Goal: Task Accomplishment & Management: Manage account settings

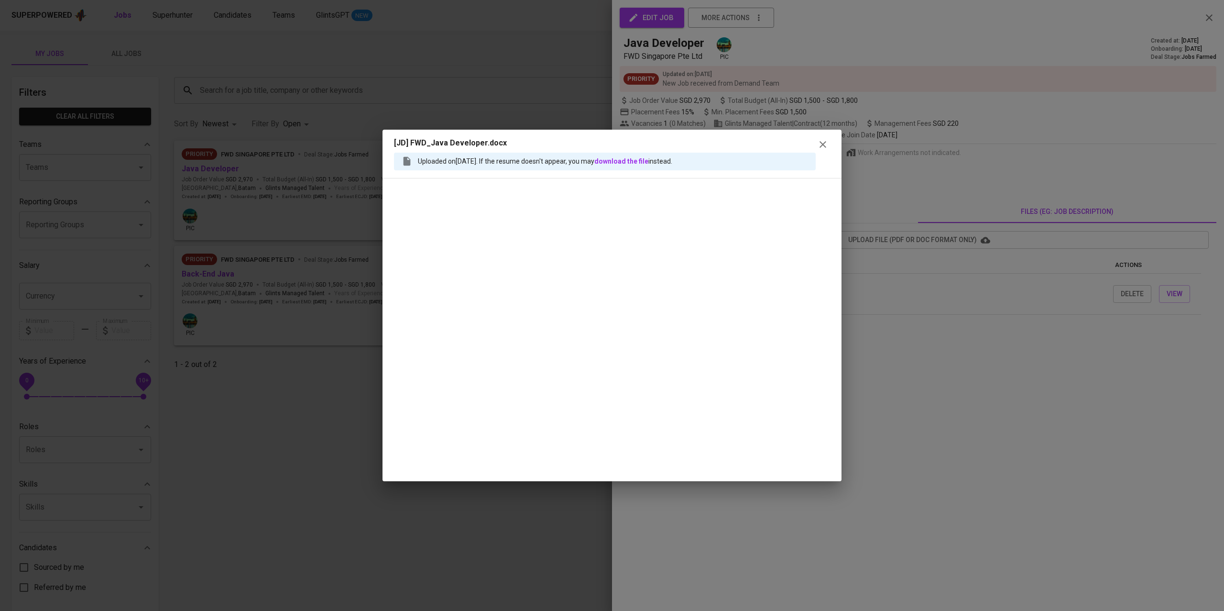
click at [825, 142] on icon "button" at bounding box center [822, 144] width 11 height 11
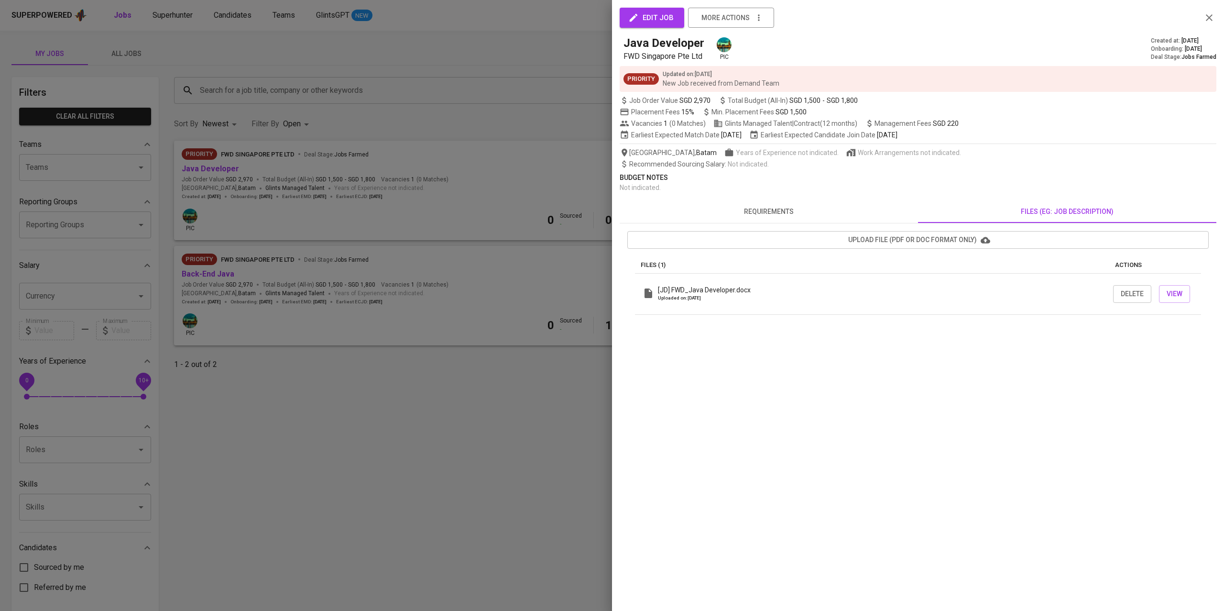
click at [116, 15] on div at bounding box center [612, 305] width 1224 height 611
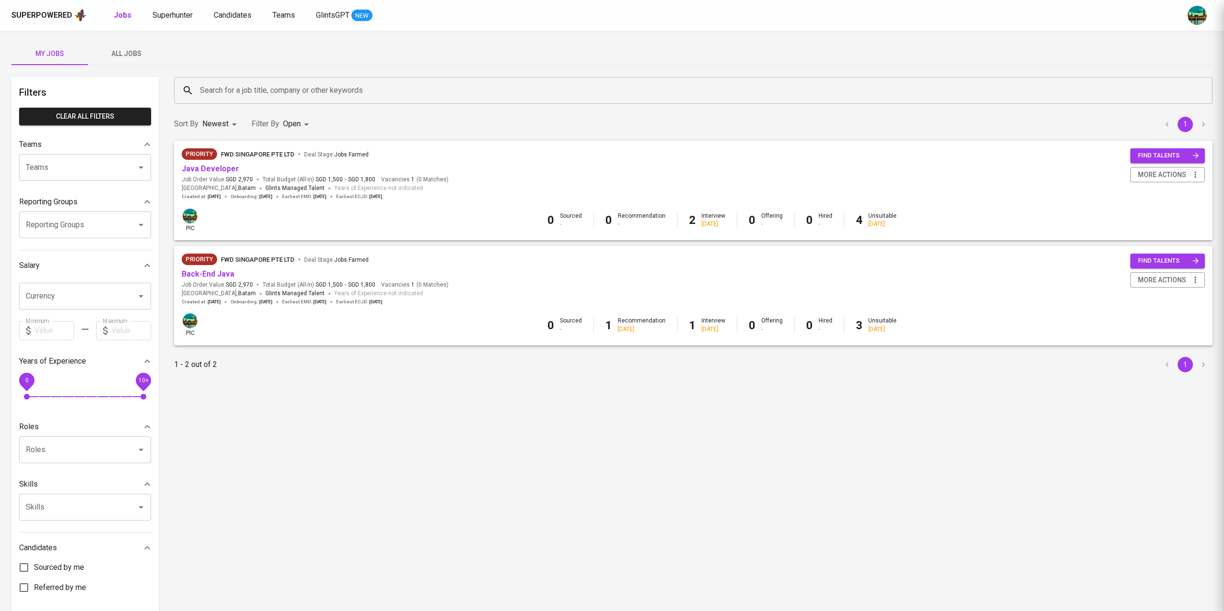
click at [116, 15] on div at bounding box center [612, 305] width 1224 height 611
click at [116, 15] on b "Jobs" at bounding box center [123, 15] width 18 height 9
type input "OPEN"
click at [130, 48] on span "All Jobs" at bounding box center [126, 54] width 65 height 12
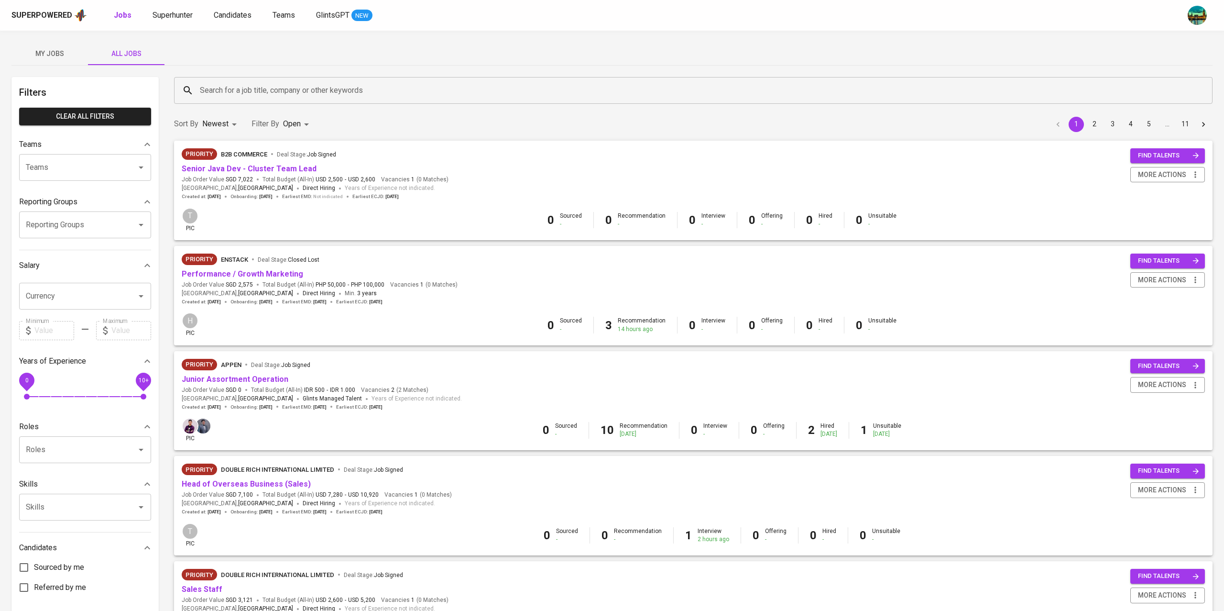
click at [50, 55] on span "My Jobs" at bounding box center [49, 54] width 65 height 12
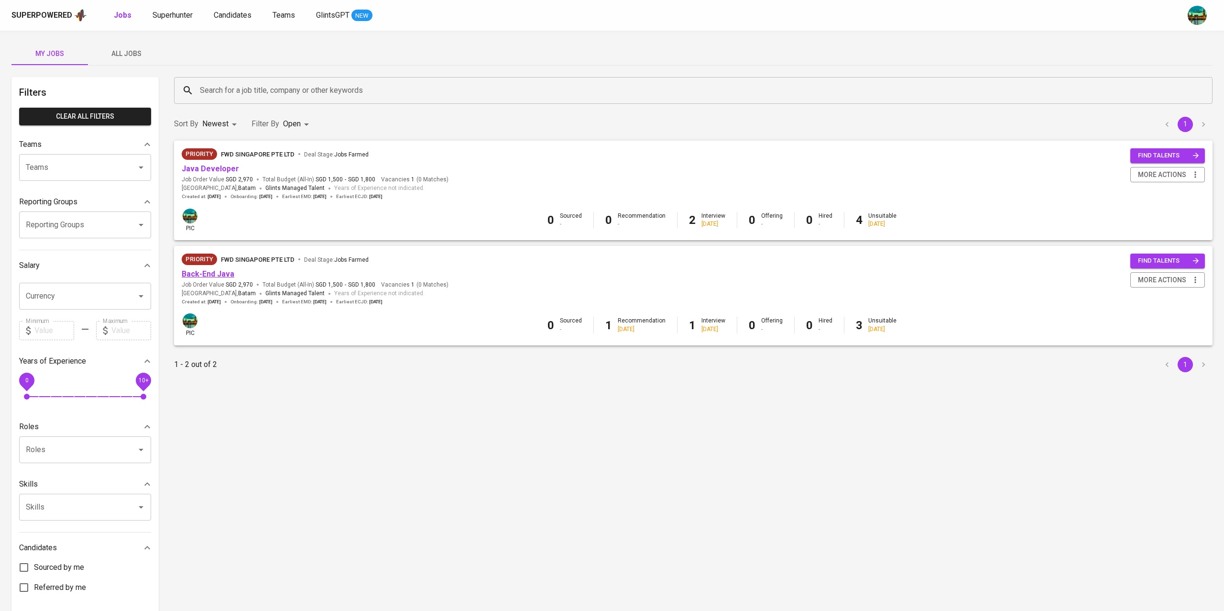
click at [212, 276] on link "Back-End Java" at bounding box center [208, 273] width 53 height 9
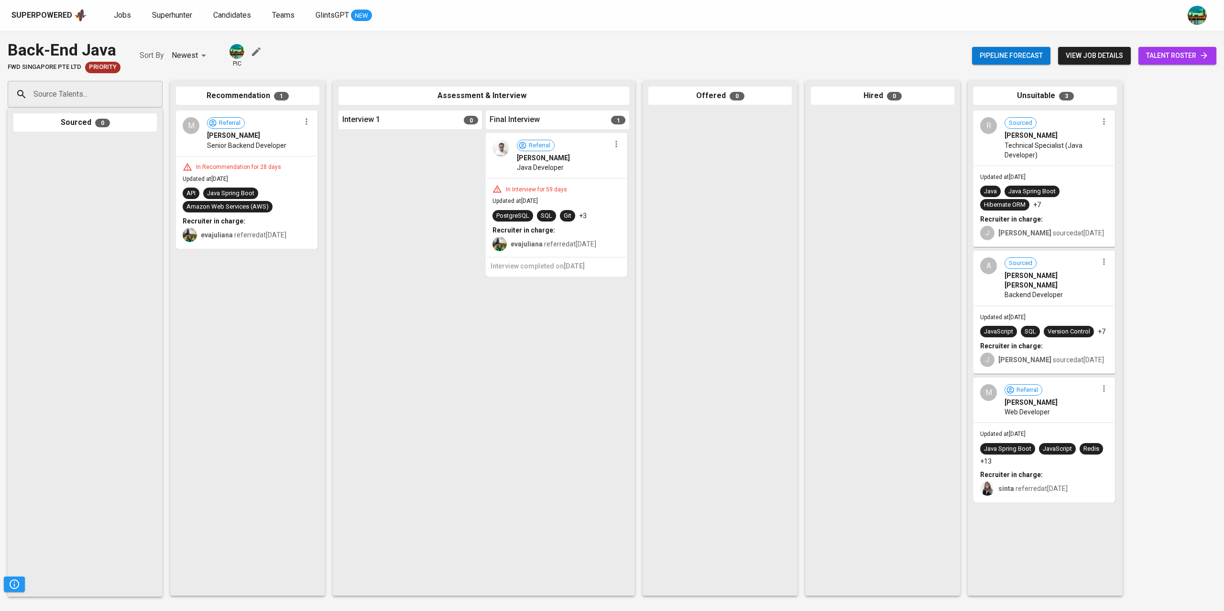
click at [1184, 54] on span "talent roster" at bounding box center [1177, 56] width 63 height 12
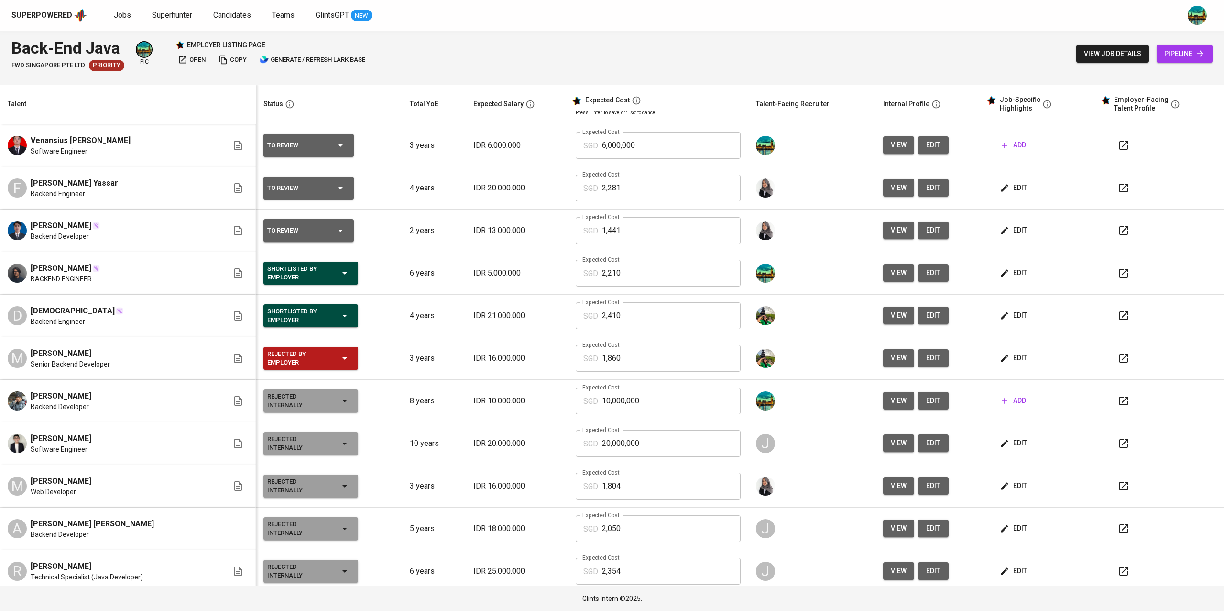
scroll to position [9, 0]
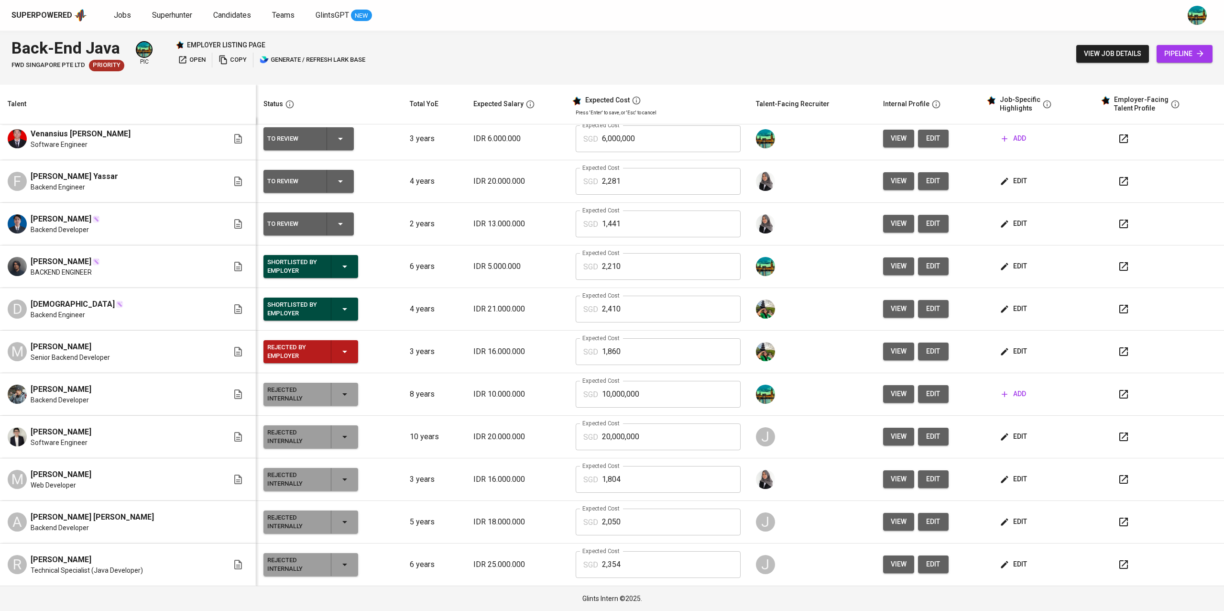
click at [339, 261] on icon "button" at bounding box center [344, 266] width 11 height 11
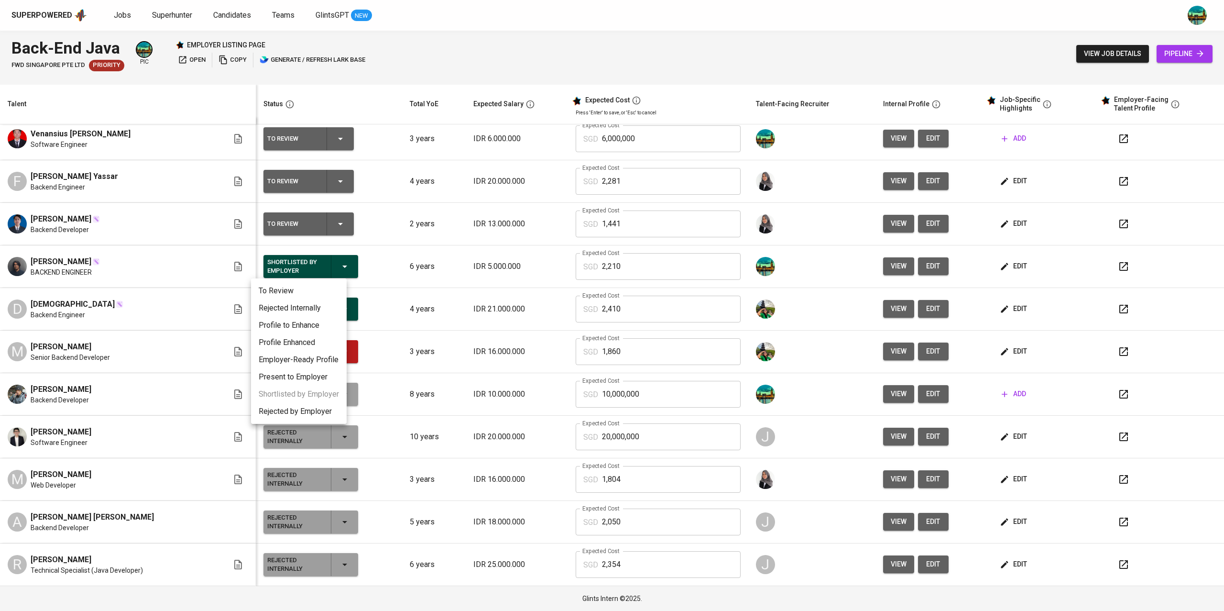
click at [308, 410] on li "Rejected by Employer" at bounding box center [299, 411] width 96 height 17
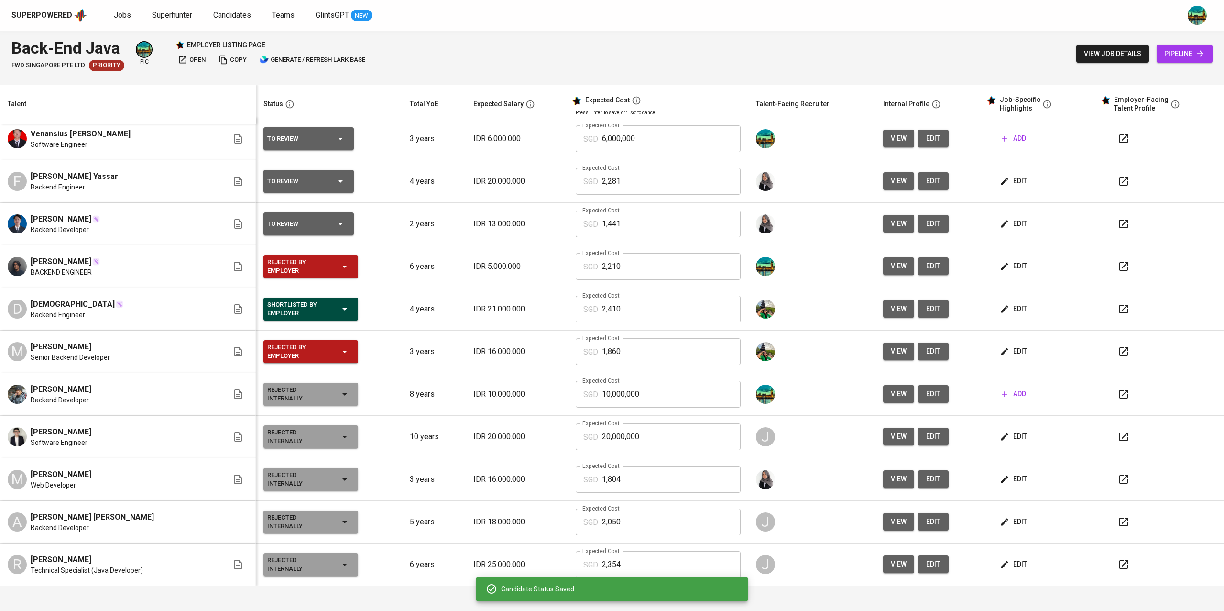
click at [342, 308] on icon "button" at bounding box center [344, 309] width 5 height 2
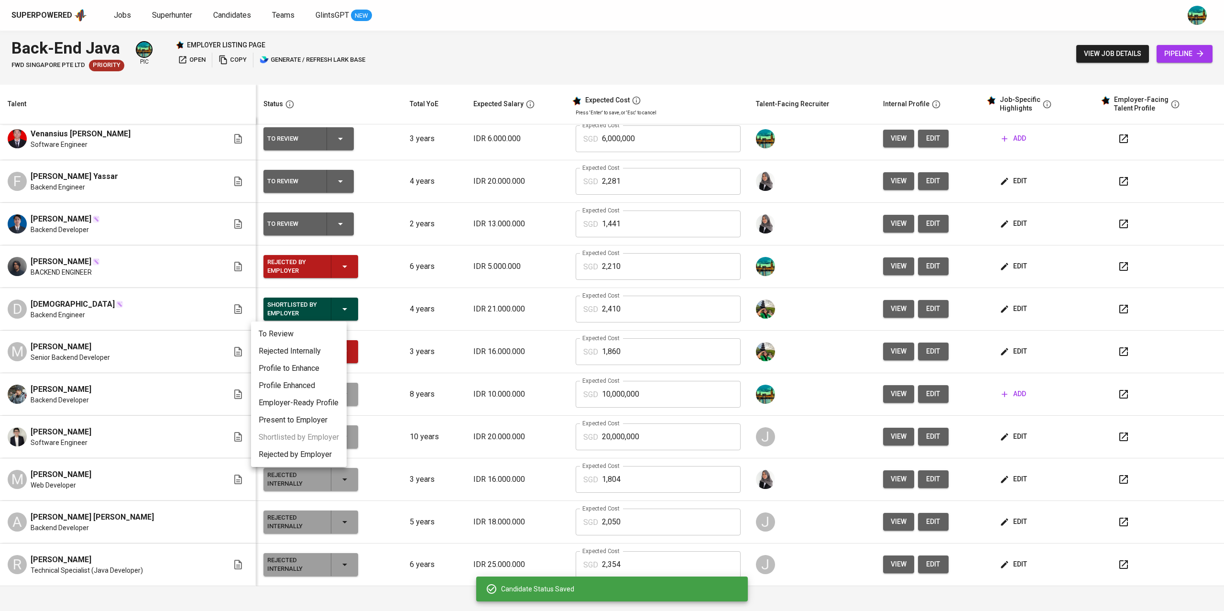
click at [300, 453] on li "Rejected by Employer" at bounding box center [299, 454] width 96 height 17
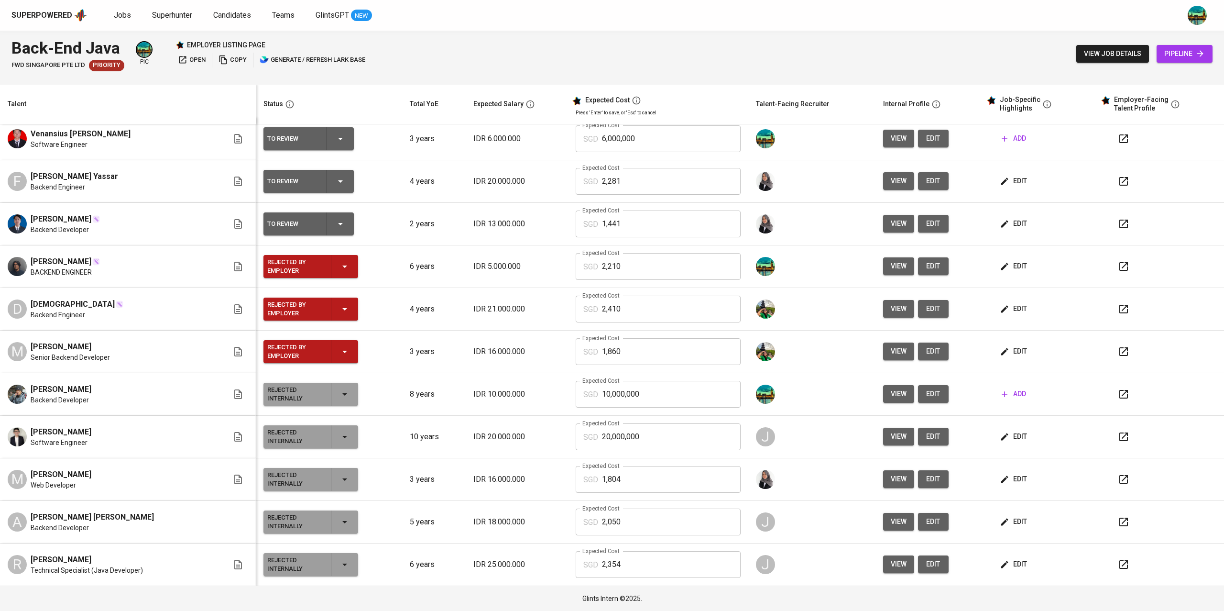
click at [1005, 219] on span "edit" at bounding box center [1014, 224] width 25 height 12
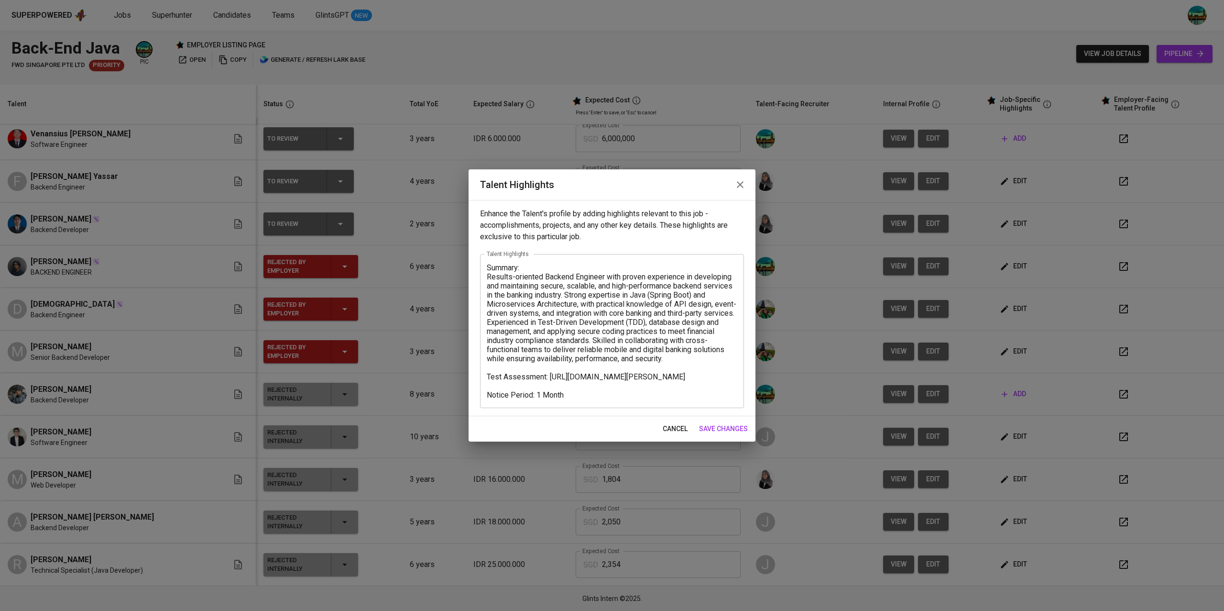
click at [744, 183] on icon "button" at bounding box center [739, 184] width 11 height 11
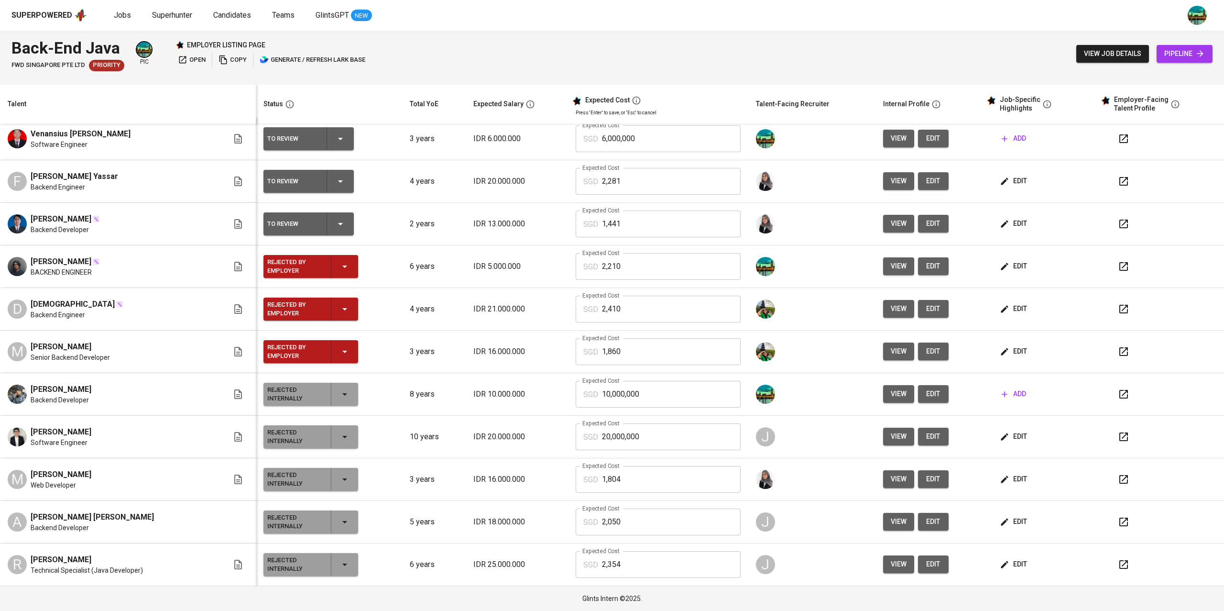
click at [1002, 175] on span "edit" at bounding box center [1014, 181] width 25 height 12
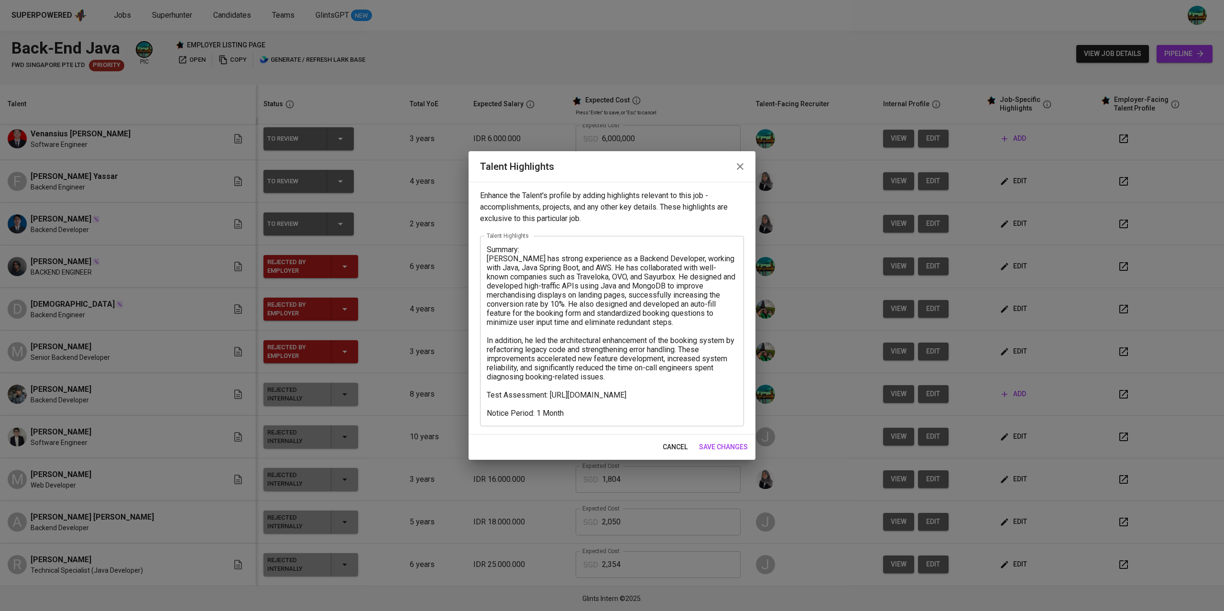
click at [737, 169] on icon "button" at bounding box center [740, 166] width 7 height 7
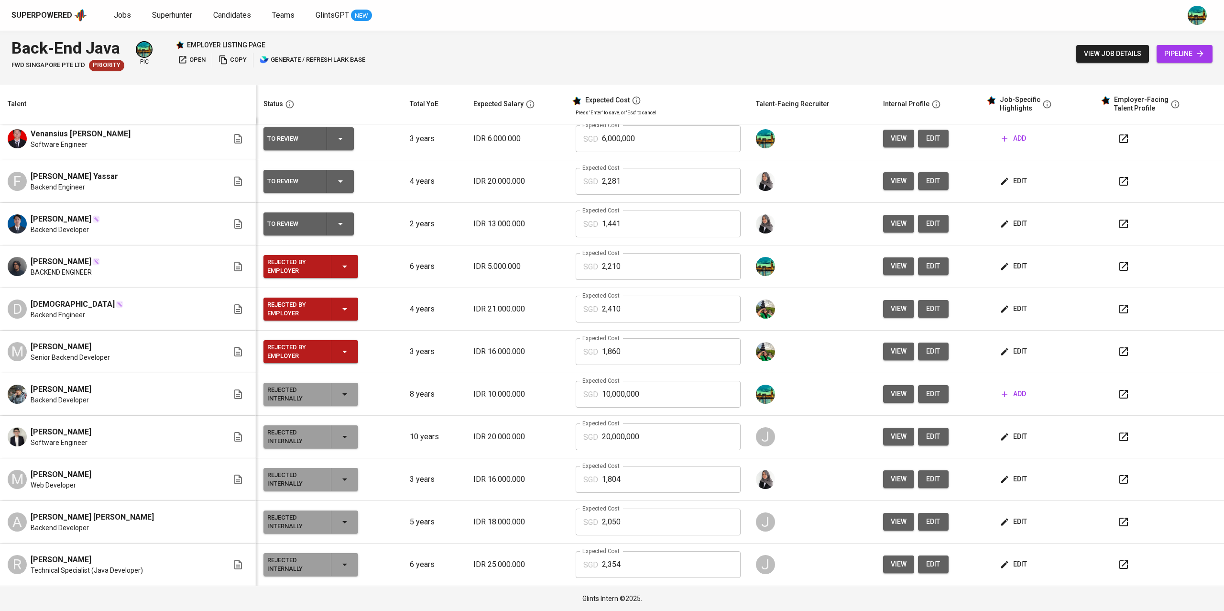
click at [1119, 177] on icon "button" at bounding box center [1123, 181] width 9 height 9
click at [1118, 223] on icon "button" at bounding box center [1123, 223] width 11 height 11
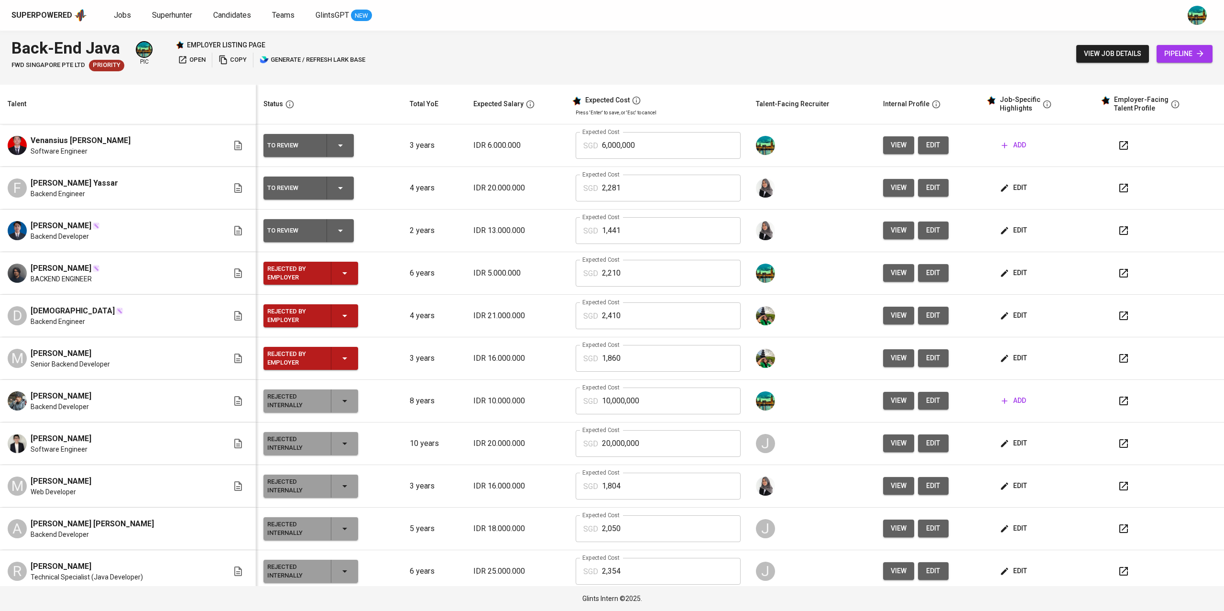
click at [1119, 186] on icon "button" at bounding box center [1123, 188] width 9 height 9
click at [1119, 232] on icon "button" at bounding box center [1123, 230] width 9 height 9
click at [1118, 231] on icon "button" at bounding box center [1123, 230] width 11 height 11
click at [335, 235] on icon "button" at bounding box center [340, 230] width 11 height 11
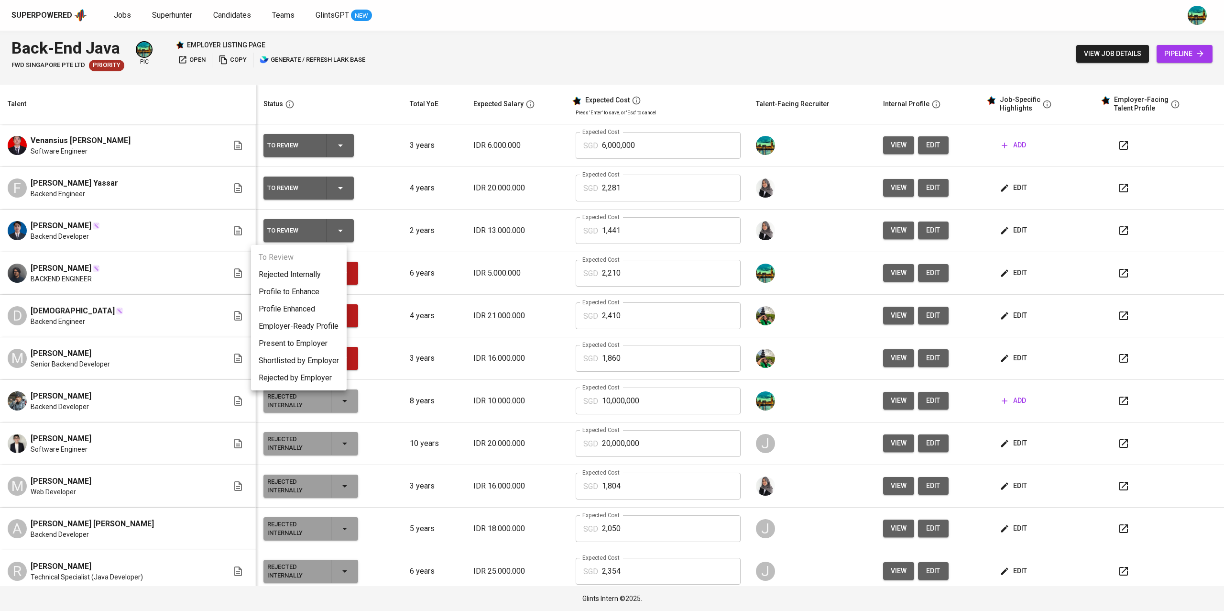
click at [303, 342] on li "Present to Employer" at bounding box center [299, 343] width 96 height 17
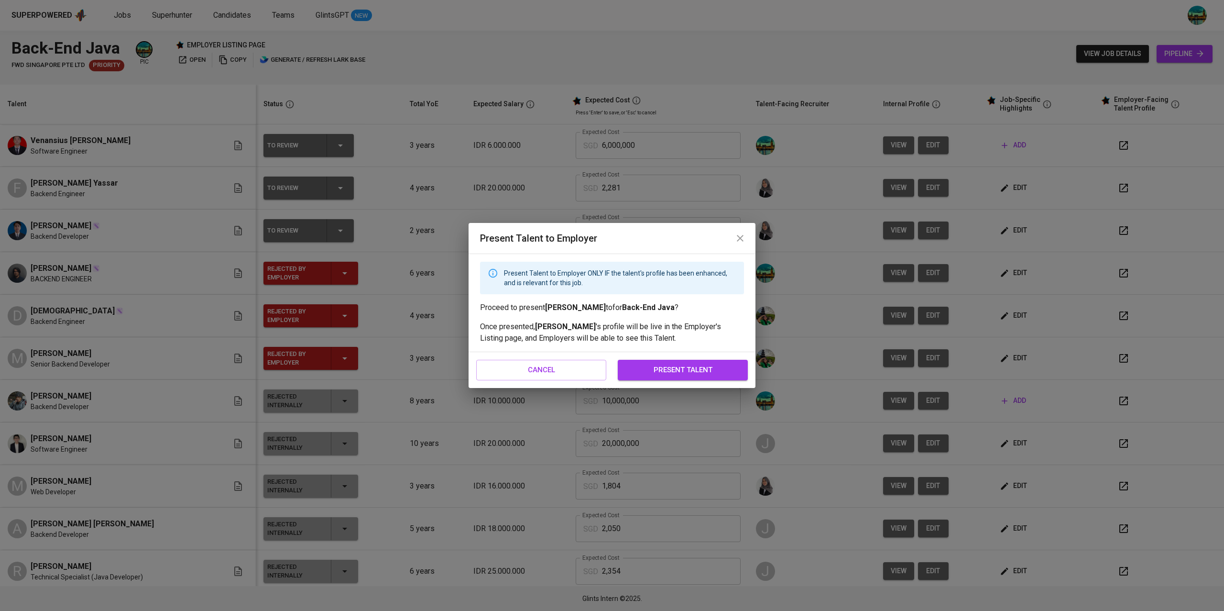
click at [686, 377] on button "present talent" at bounding box center [683, 370] width 130 height 20
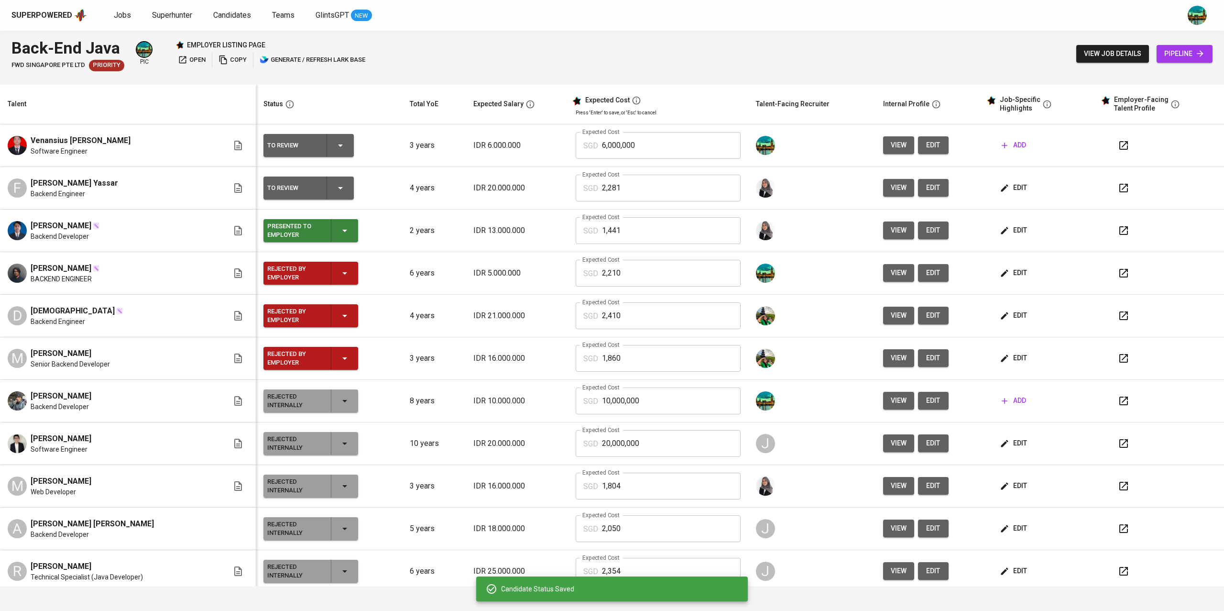
click at [1119, 142] on icon "button" at bounding box center [1123, 145] width 9 height 9
click at [1007, 192] on span "edit" at bounding box center [1014, 188] width 25 height 12
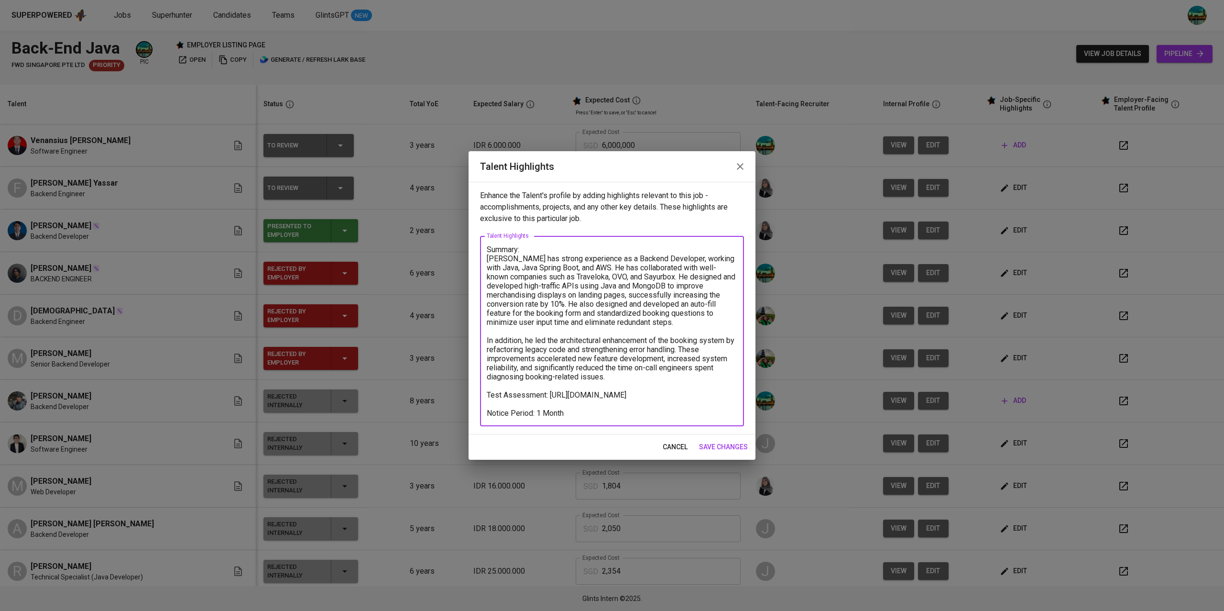
drag, startPoint x: 588, startPoint y: 412, endPoint x: 481, endPoint y: 394, distance: 108.6
click at [481, 394] on div "Summary: [PERSON_NAME] has strong experience as a Backend Developer, working wi…" at bounding box center [612, 331] width 264 height 190
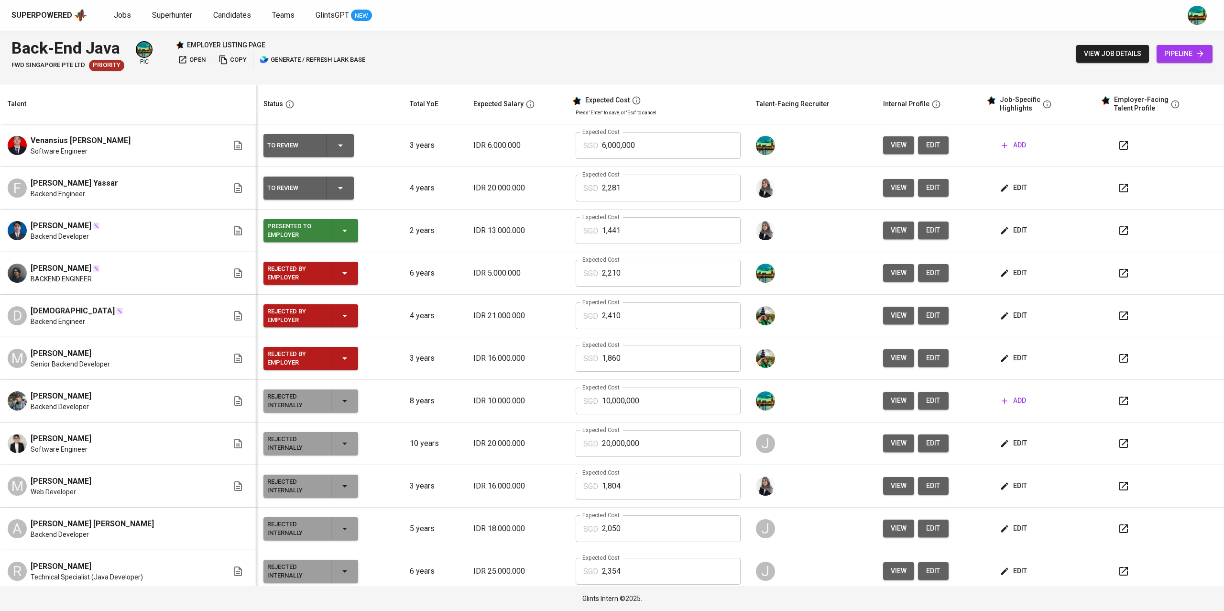
click at [1006, 146] on span "add" at bounding box center [1014, 145] width 24 height 12
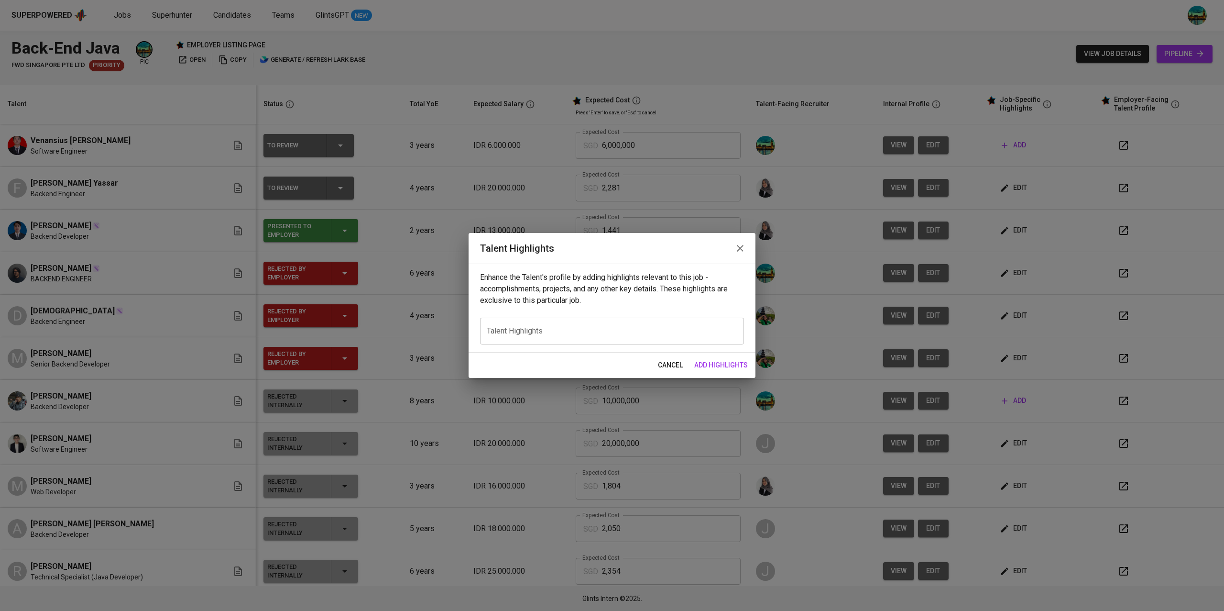
click at [635, 323] on div "x Talent Highlights" at bounding box center [612, 330] width 264 height 27
paste textarea "Test Assessment: [URL][DOMAIN_NAME] Notice Period: 1 Month"
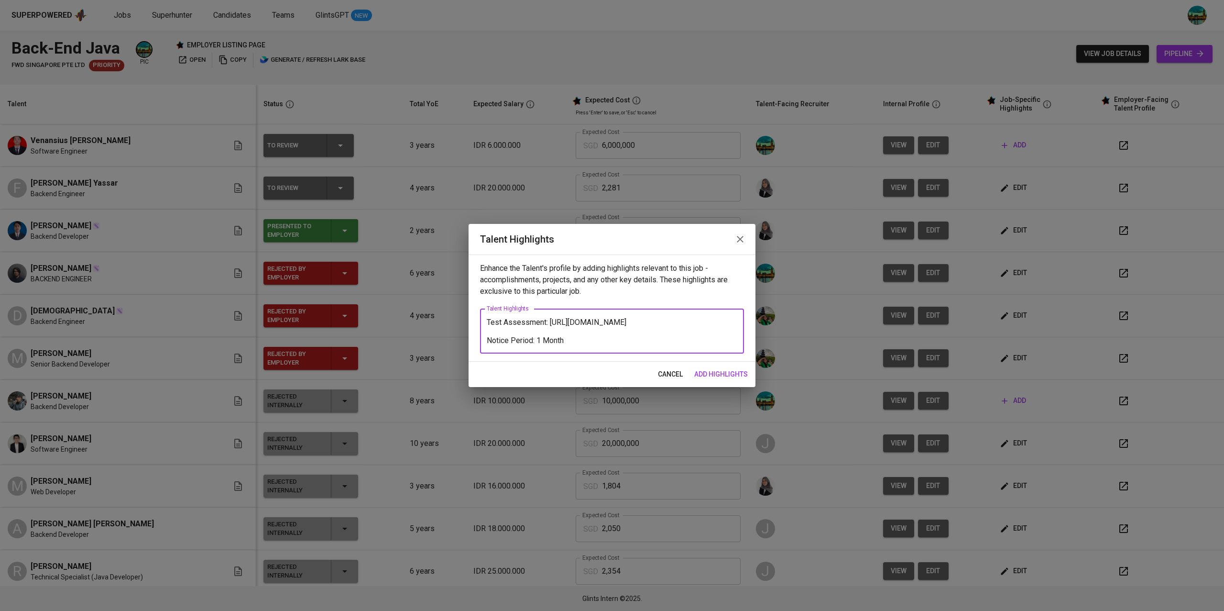
type textarea "Test Assessment: [URL][DOMAIN_NAME] Notice Period: 1 Month"
click at [706, 372] on span "add highlights" at bounding box center [721, 374] width 54 height 12
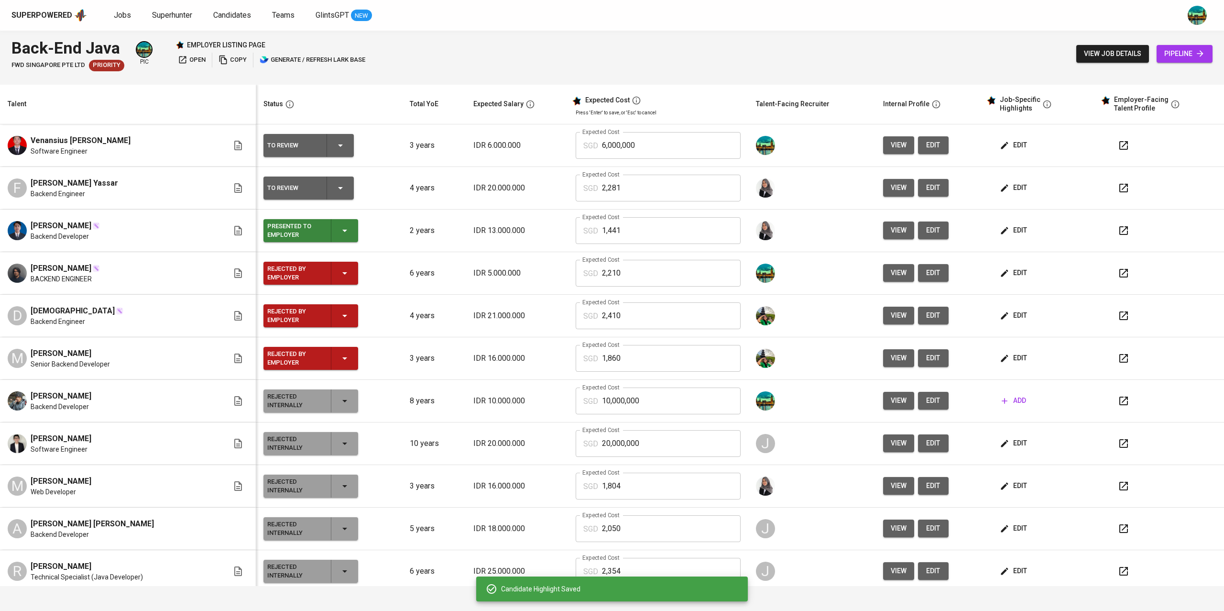
click at [1002, 149] on span "edit" at bounding box center [1014, 145] width 25 height 12
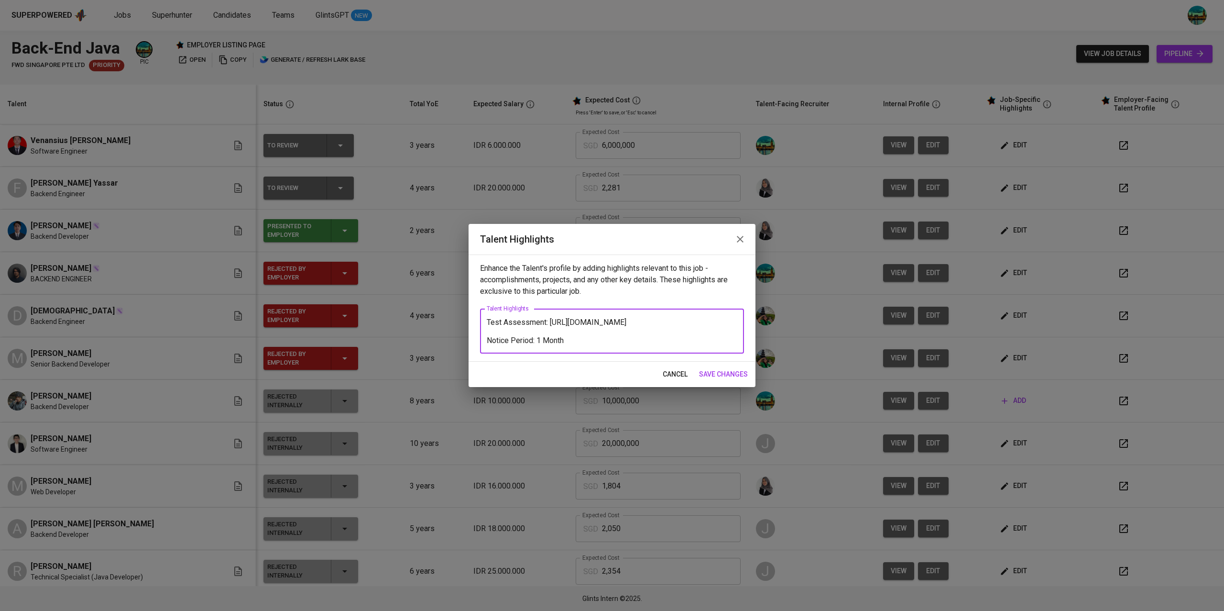
drag, startPoint x: 724, startPoint y: 321, endPoint x: 553, endPoint y: 321, distance: 171.2
click at [553, 321] on textarea "Test Assessment: [URL][DOMAIN_NAME] Notice Period: 1 Month" at bounding box center [612, 330] width 251 height 27
paste textarea "[URL][DOMAIN_NAME]"
click at [491, 320] on textarea "Test Assessment: [URL][DOMAIN_NAME] Notice Period: 1 Month" at bounding box center [612, 330] width 251 height 27
click at [489, 324] on textarea "Test Assessment: [URL][DOMAIN_NAME] Notice Period: 1 Month" at bounding box center [612, 330] width 251 height 27
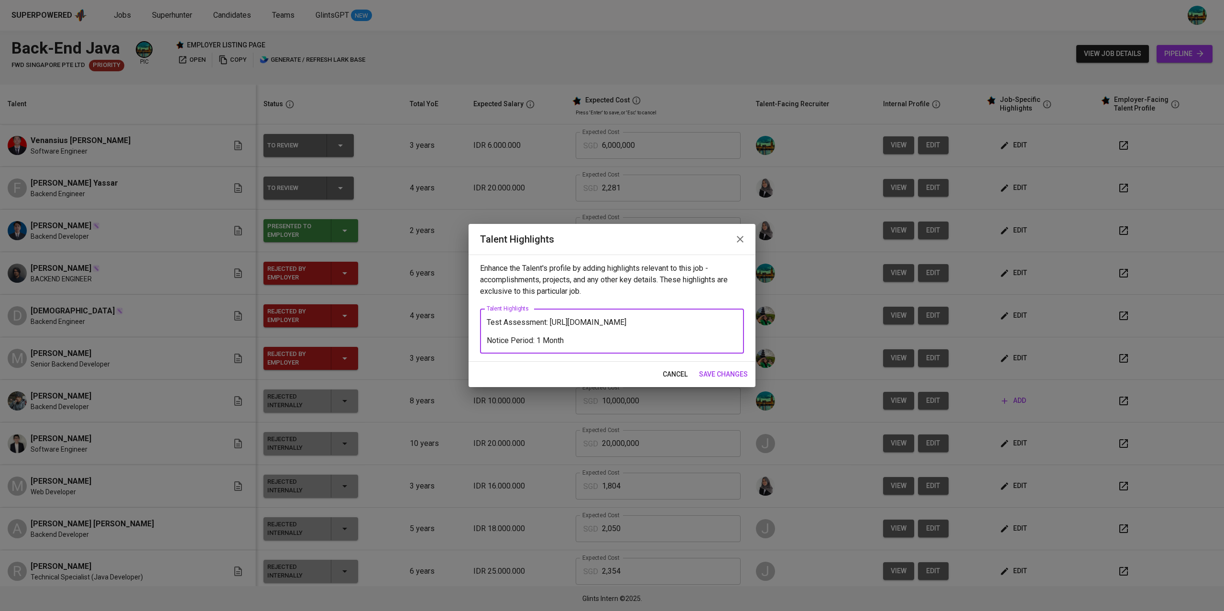
click at [484, 317] on div "Test Assessment: [URL][DOMAIN_NAME] Notice Period: 1 Month x Talent Highlights" at bounding box center [612, 330] width 264 height 45
click at [488, 319] on textarea "Test Assessment: [URL][DOMAIN_NAME] Notice Period: 1 Month" at bounding box center [612, 330] width 251 height 27
click at [491, 322] on textarea "Test Assessment: [URL][DOMAIN_NAME] Notice Period: 1 Month" at bounding box center [612, 330] width 251 height 27
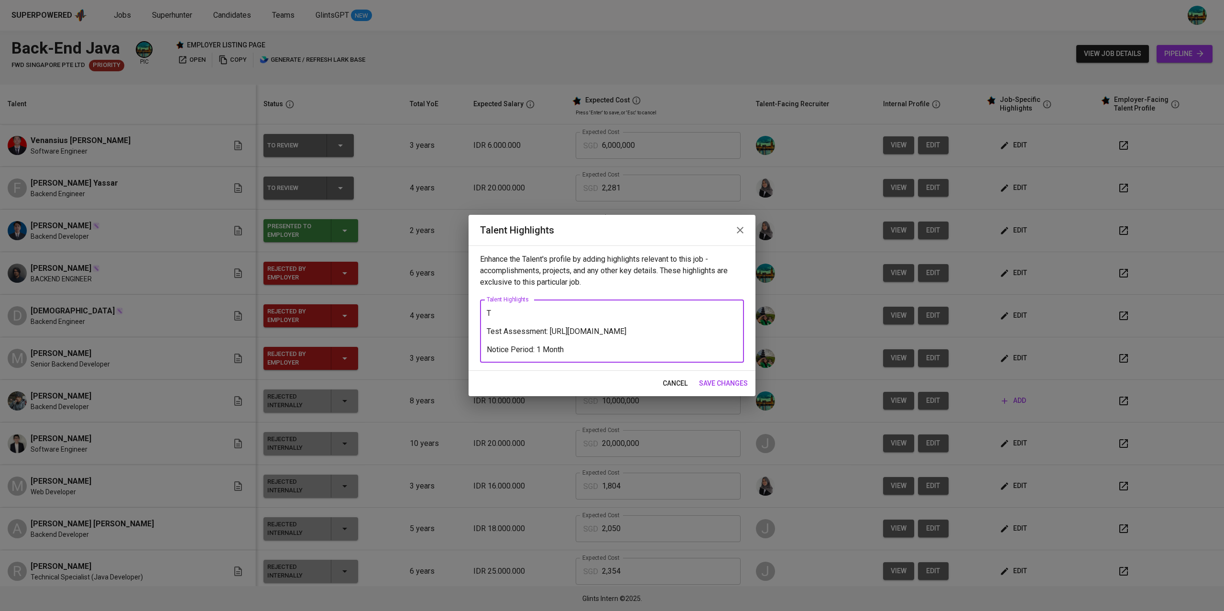
click at [501, 313] on textarea "T Test Assessment: [URL][DOMAIN_NAME] Notice Period: 1 Month" at bounding box center [612, 330] width 251 height 45
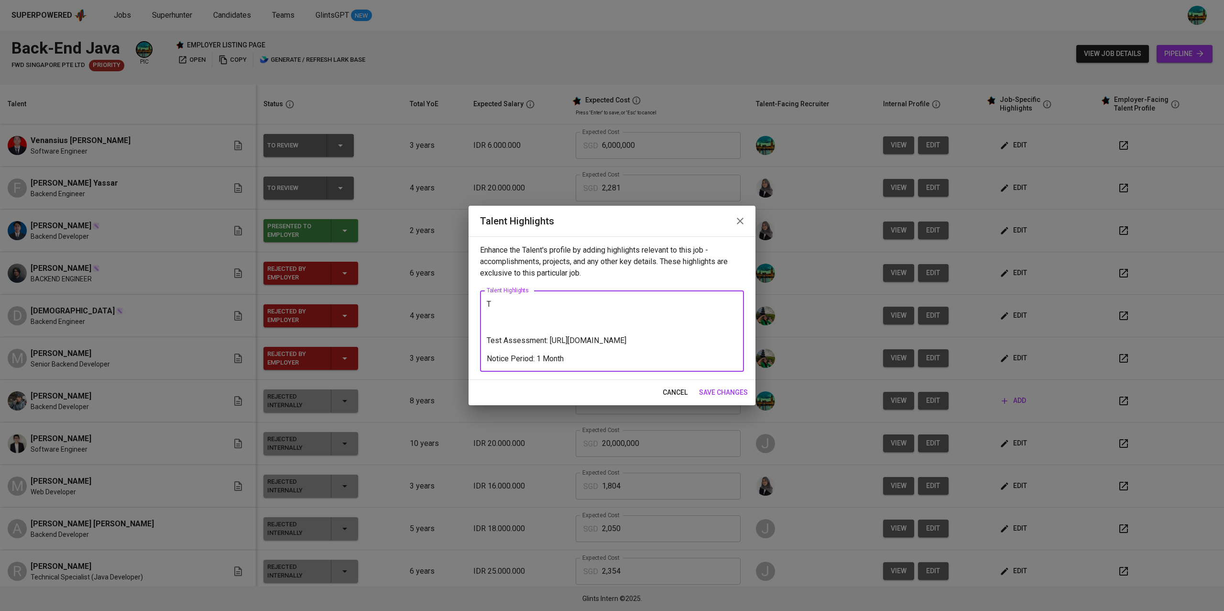
paste textarea "Lorem ip d Sitametc Adipisci elit sedd 9 eiusm te incididuntut laboreetdo, magn…"
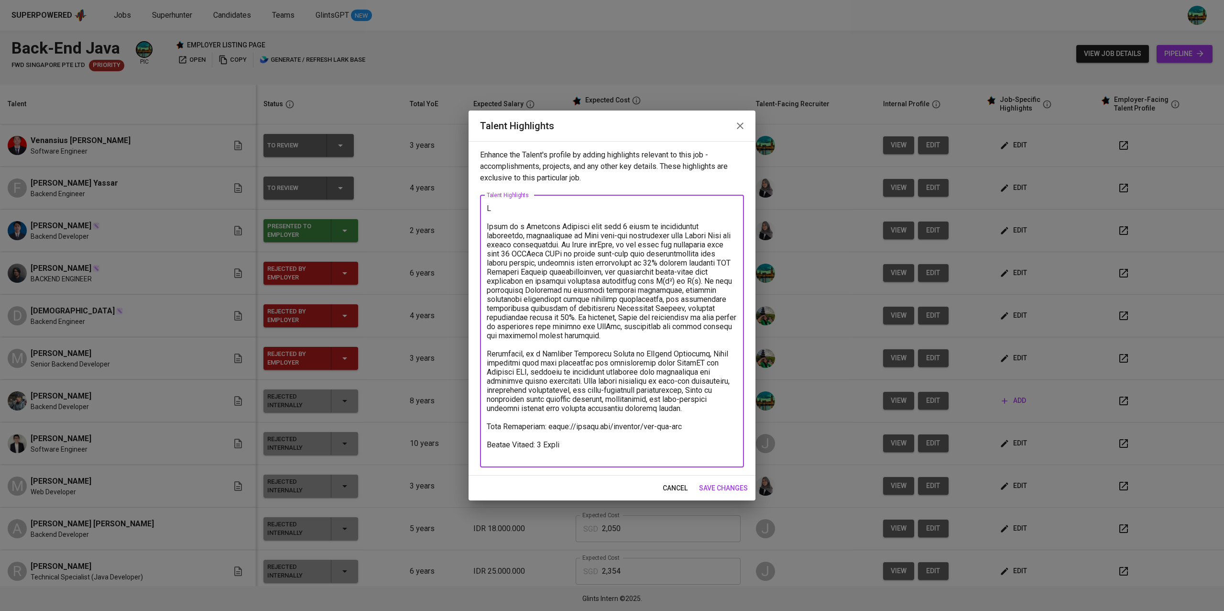
type textarea "L Ipsum do s Ametcons Adipisci elit sedd 2 eiusm te incididuntut laboreetdo, ma…"
click at [728, 483] on span "save changes" at bounding box center [723, 488] width 49 height 12
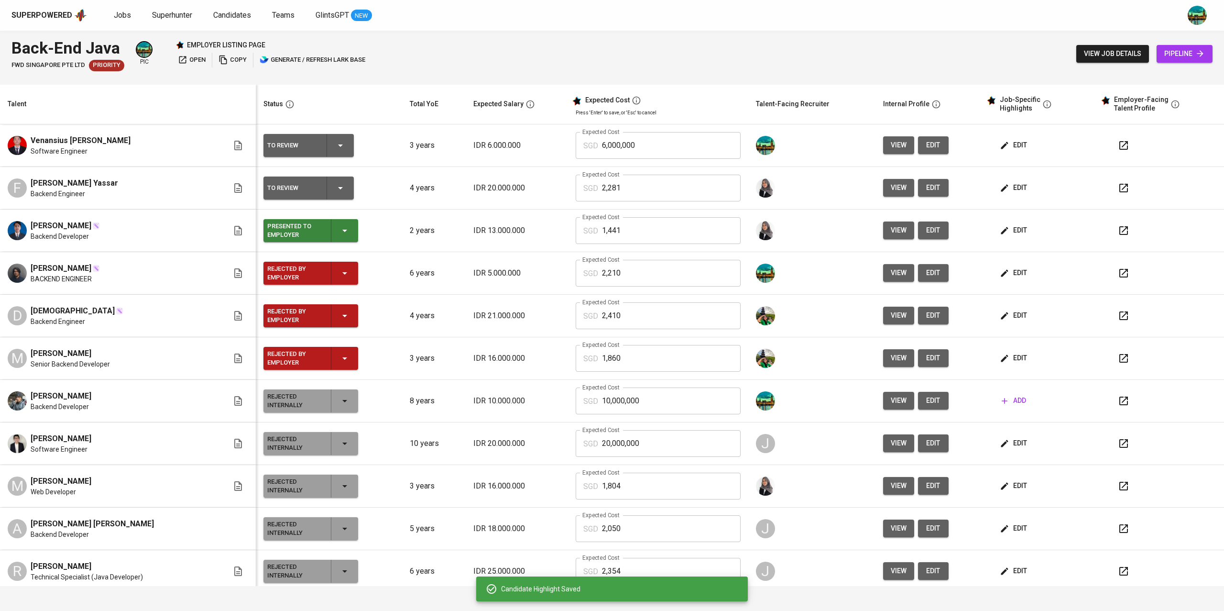
click at [1002, 191] on span "edit" at bounding box center [1014, 188] width 25 height 12
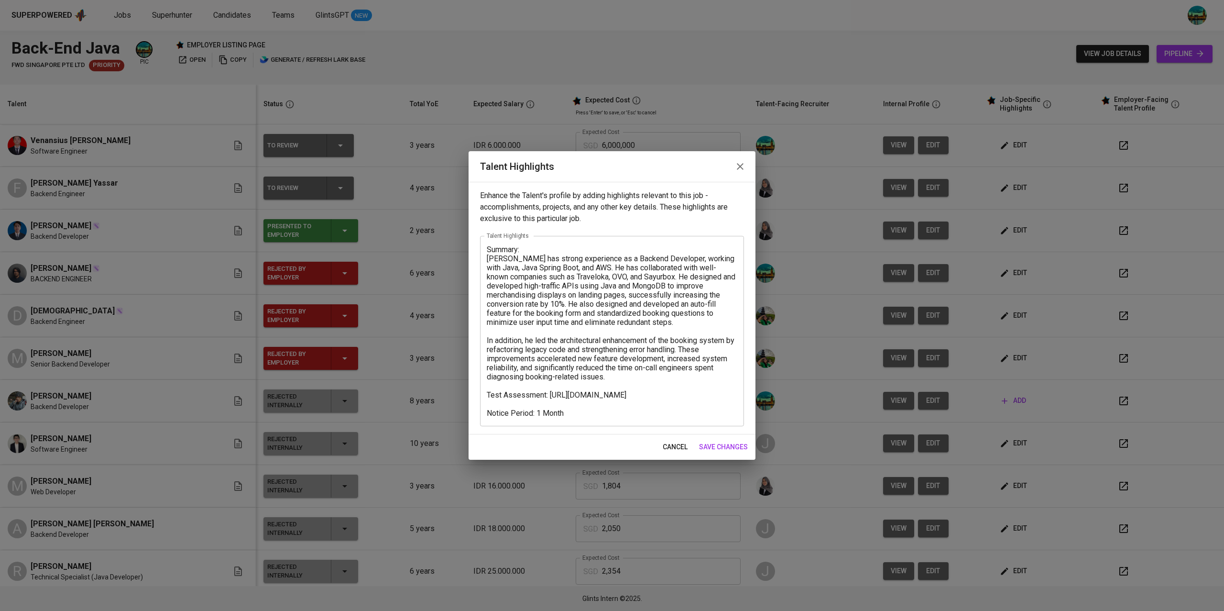
click at [740, 169] on icon "button" at bounding box center [739, 166] width 11 height 11
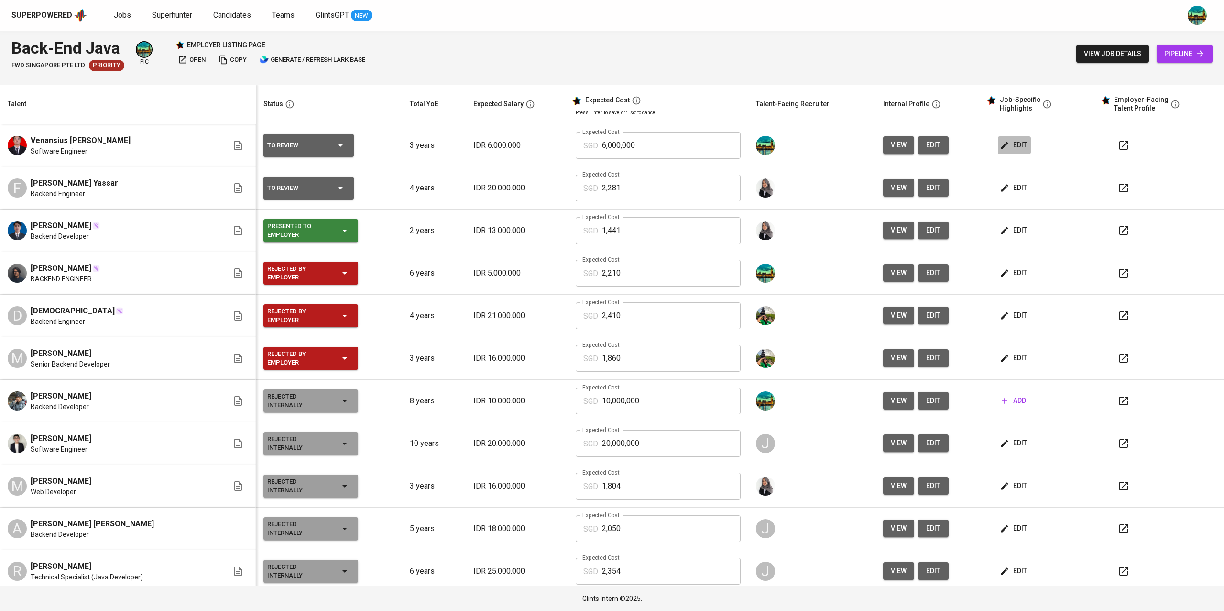
click at [1010, 144] on span "edit" at bounding box center [1014, 145] width 25 height 12
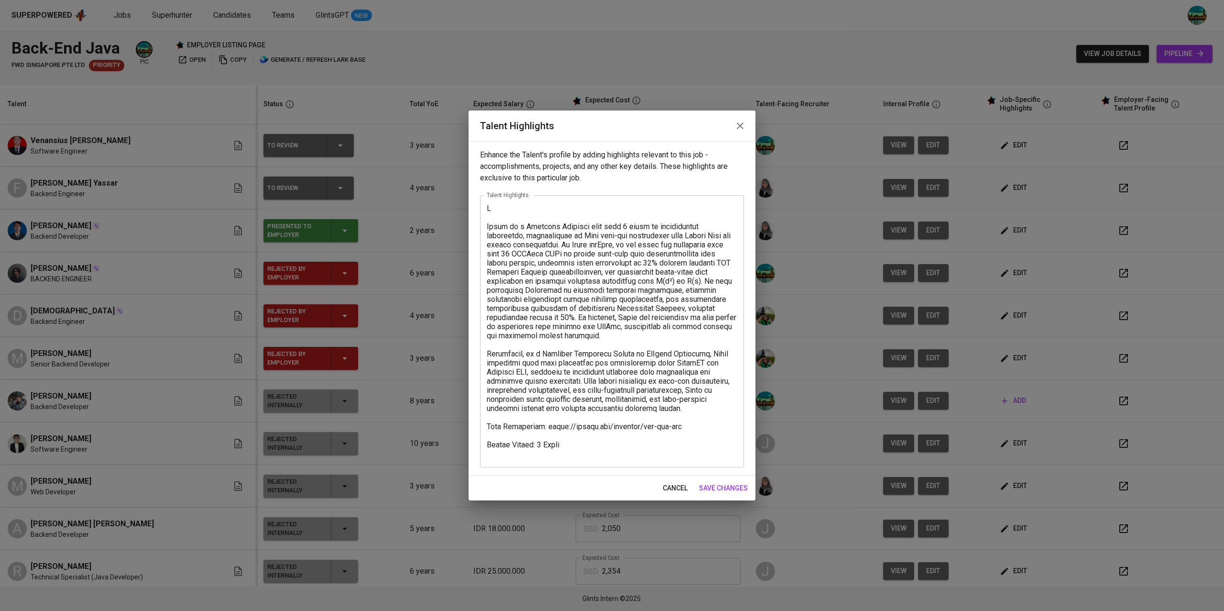
click at [542, 204] on textarea at bounding box center [612, 331] width 251 height 254
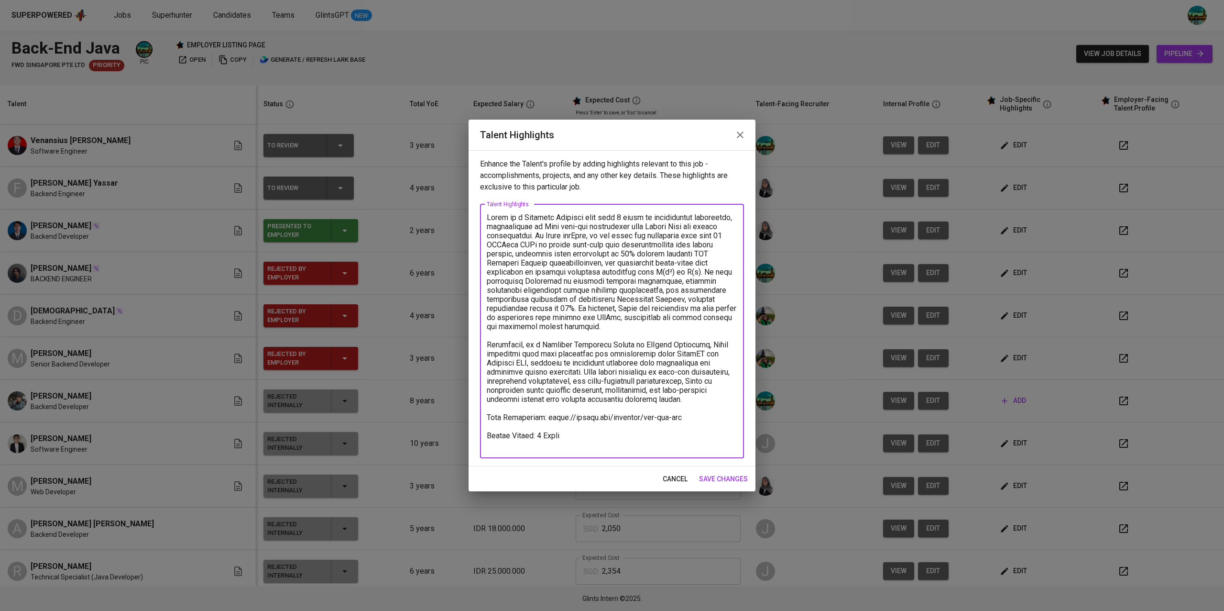
click at [496, 221] on textarea at bounding box center [612, 331] width 251 height 236
click at [493, 220] on textarea at bounding box center [612, 331] width 251 height 236
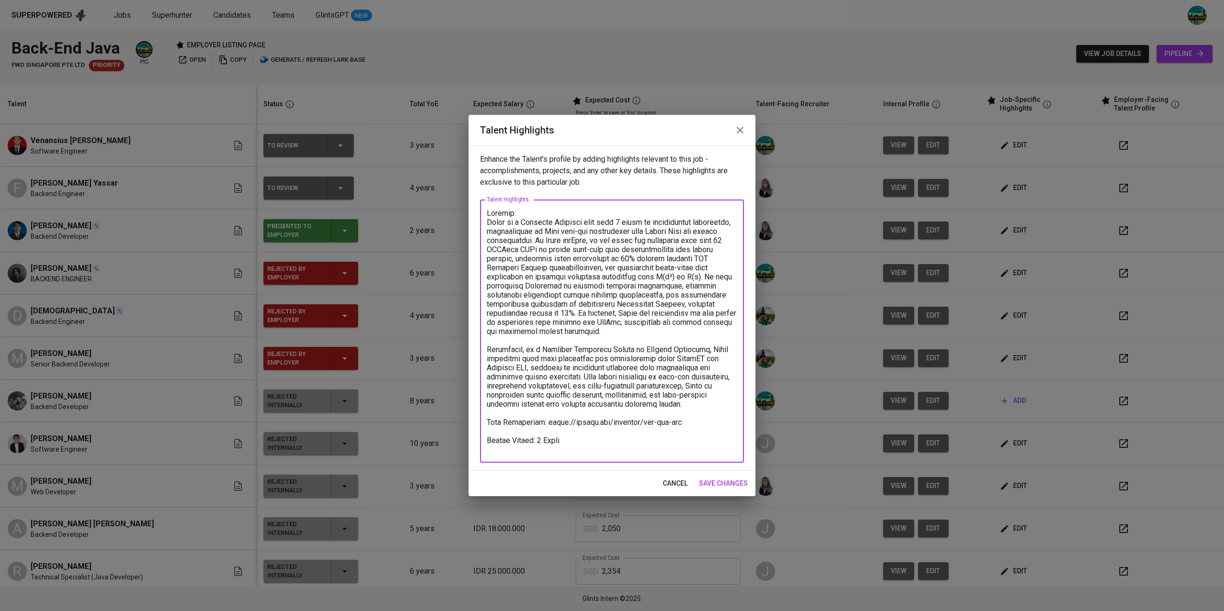
click at [534, 212] on textarea at bounding box center [612, 330] width 251 height 245
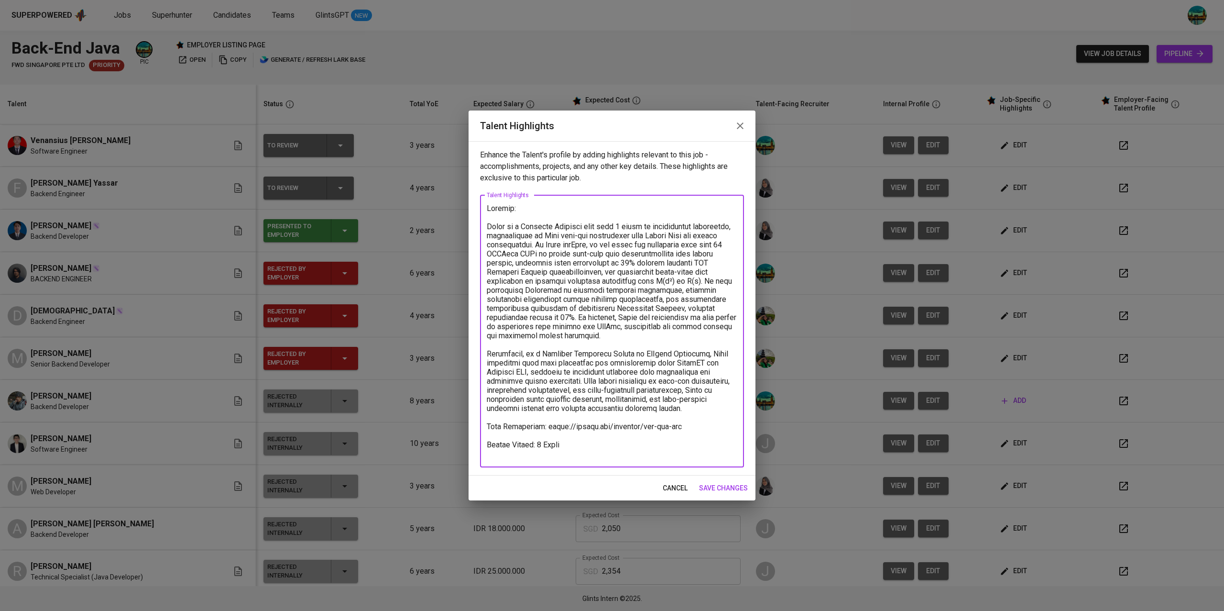
type textarea "Loremip: Dolor si a Consecte Adipisci elit sedd 1 eiusm te incididuntut laboree…"
click at [721, 484] on span "save changes" at bounding box center [723, 488] width 49 height 12
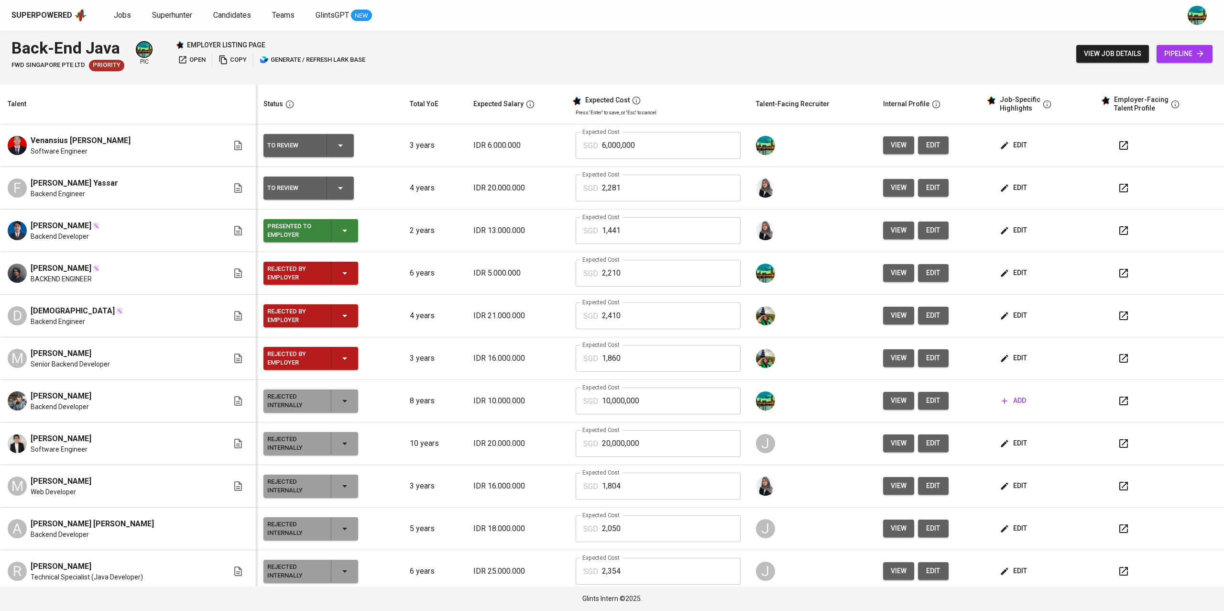
click at [622, 143] on input "6,000,000" at bounding box center [671, 145] width 139 height 27
type input "1,201"
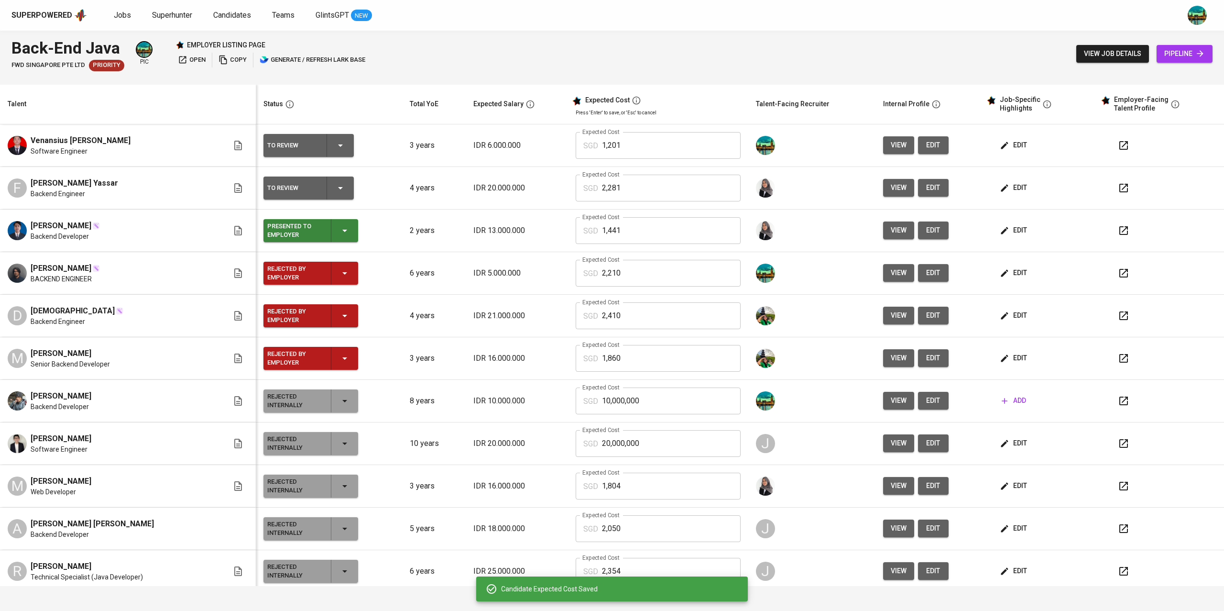
click at [1118, 148] on button "button" at bounding box center [1123, 145] width 23 height 23
click at [926, 147] on button "edit" at bounding box center [933, 145] width 31 height 18
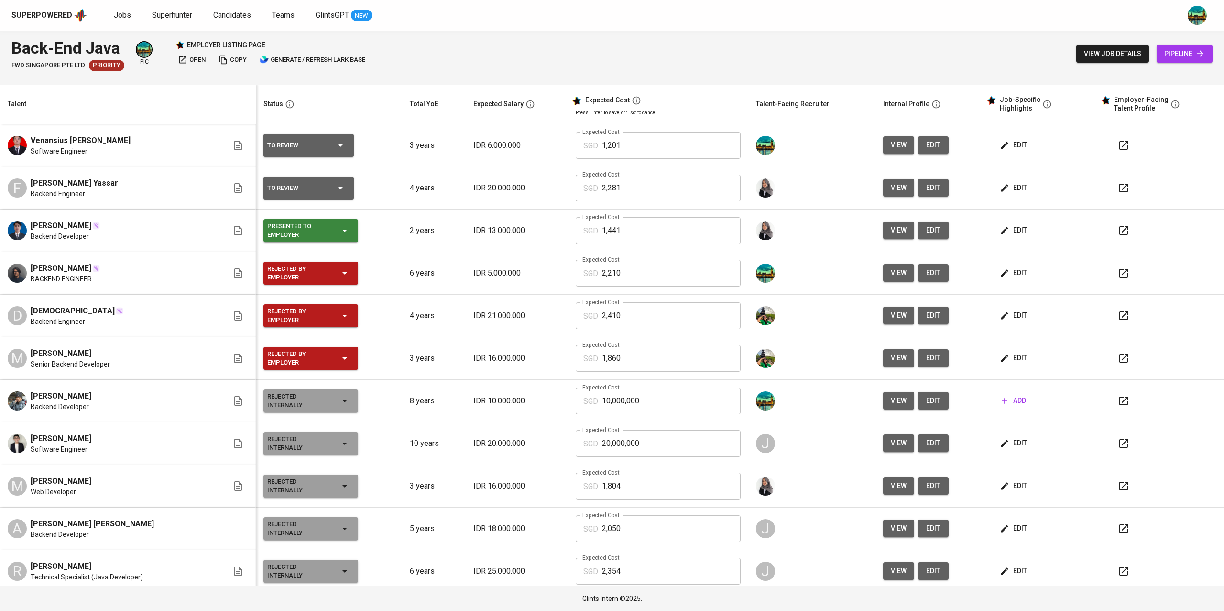
click at [891, 142] on span "view" at bounding box center [899, 145] width 16 height 12
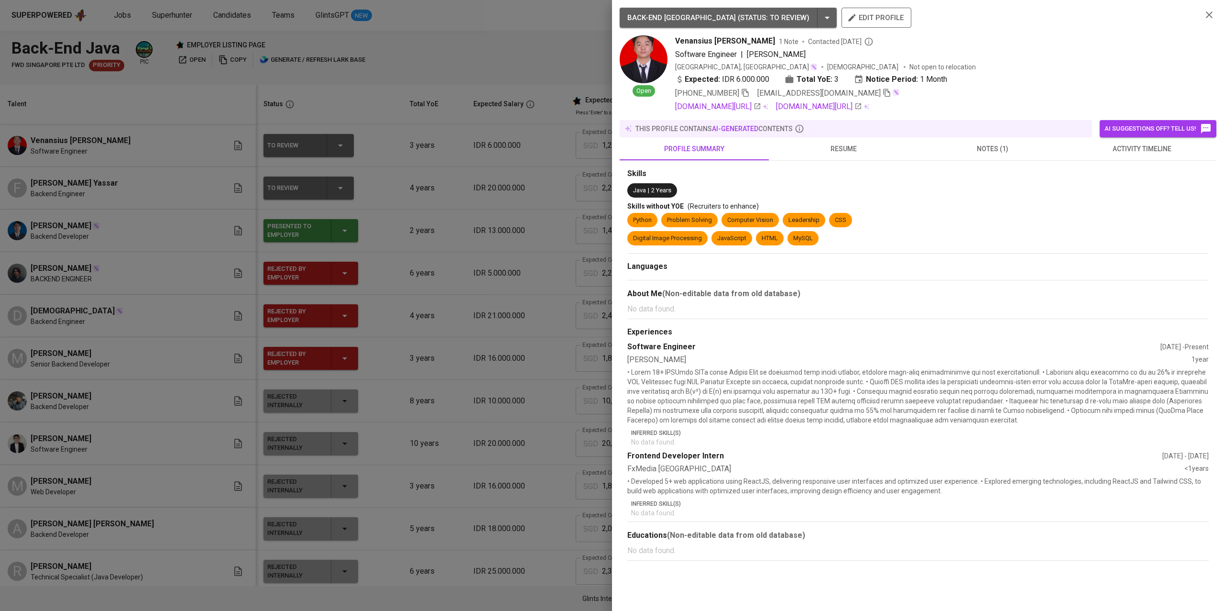
click at [844, 150] on span "resume" at bounding box center [844, 149] width 138 height 12
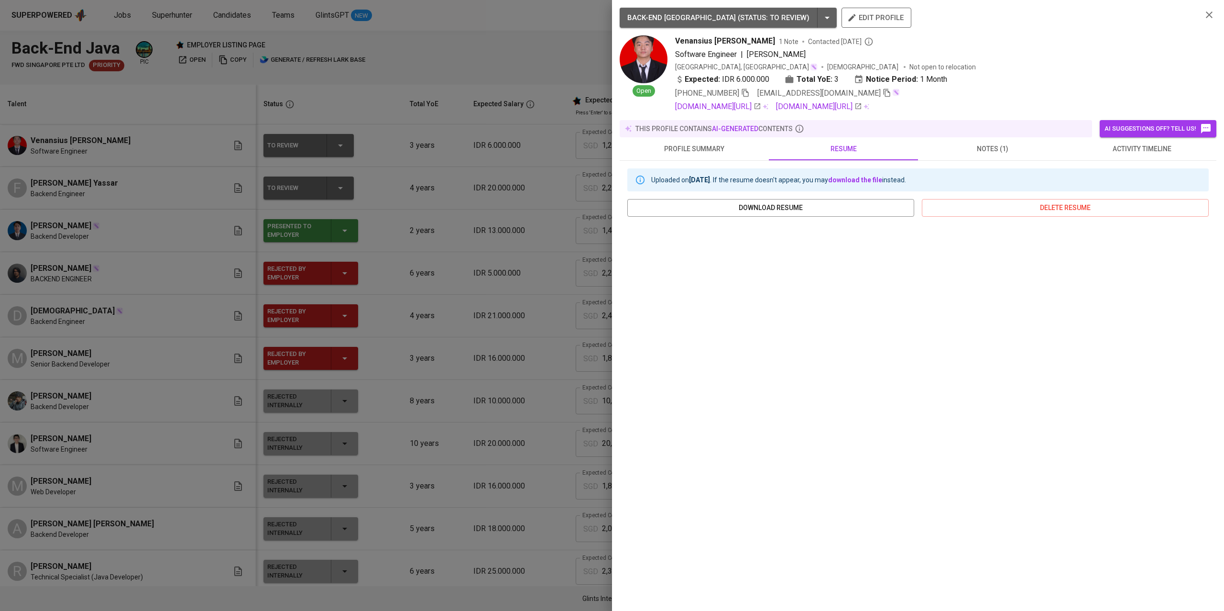
click at [380, 92] on div at bounding box center [612, 305] width 1224 height 611
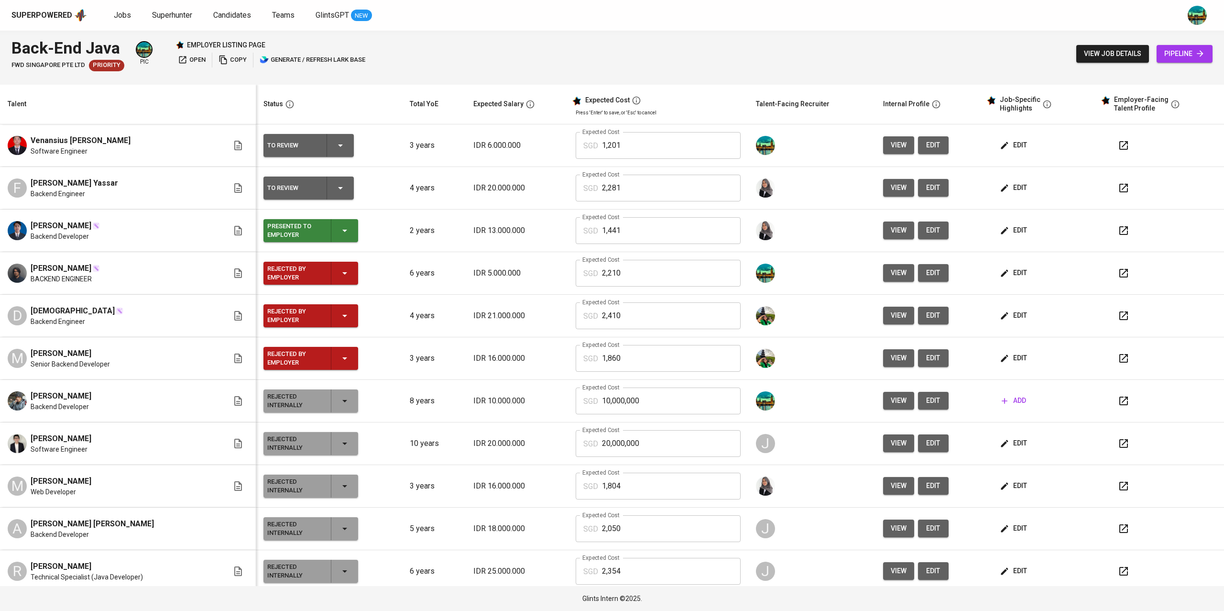
click at [1120, 186] on button "button" at bounding box center [1123, 187] width 23 height 23
click at [335, 145] on icon "button" at bounding box center [340, 145] width 11 height 11
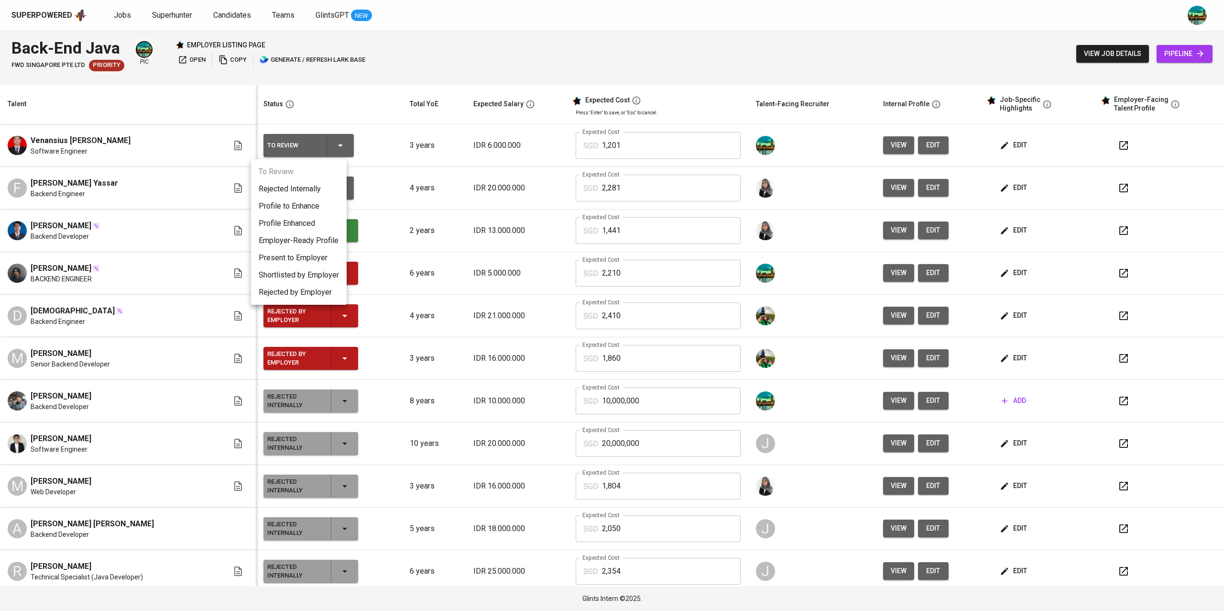
click at [310, 257] on li "Present to Employer" at bounding box center [299, 257] width 96 height 17
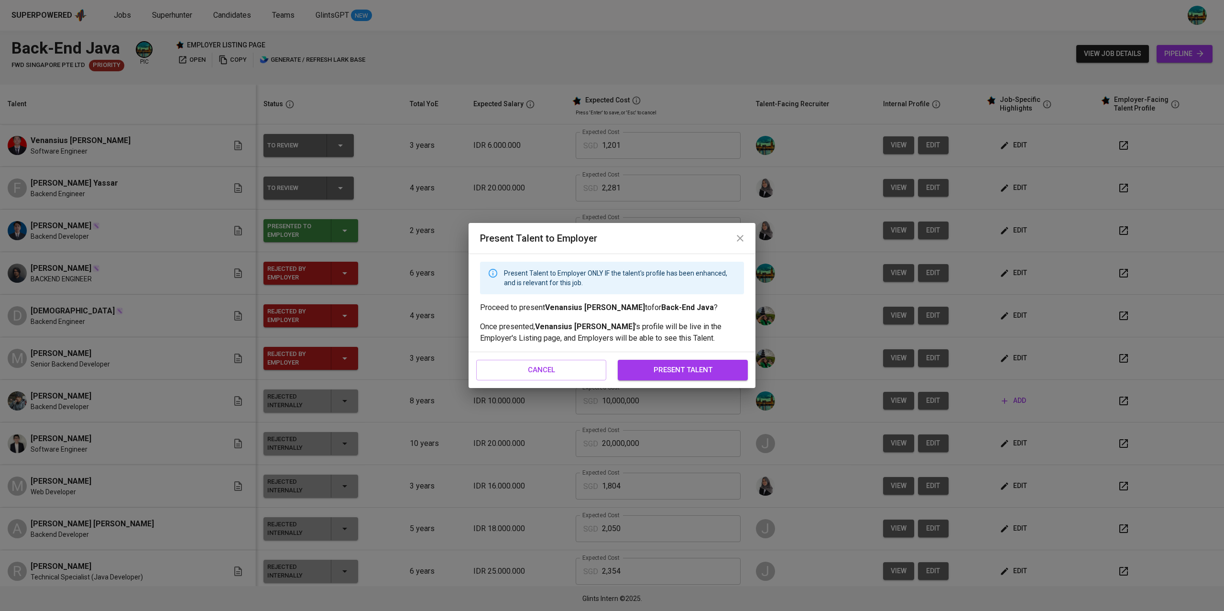
click at [684, 369] on span "present talent" at bounding box center [682, 369] width 109 height 12
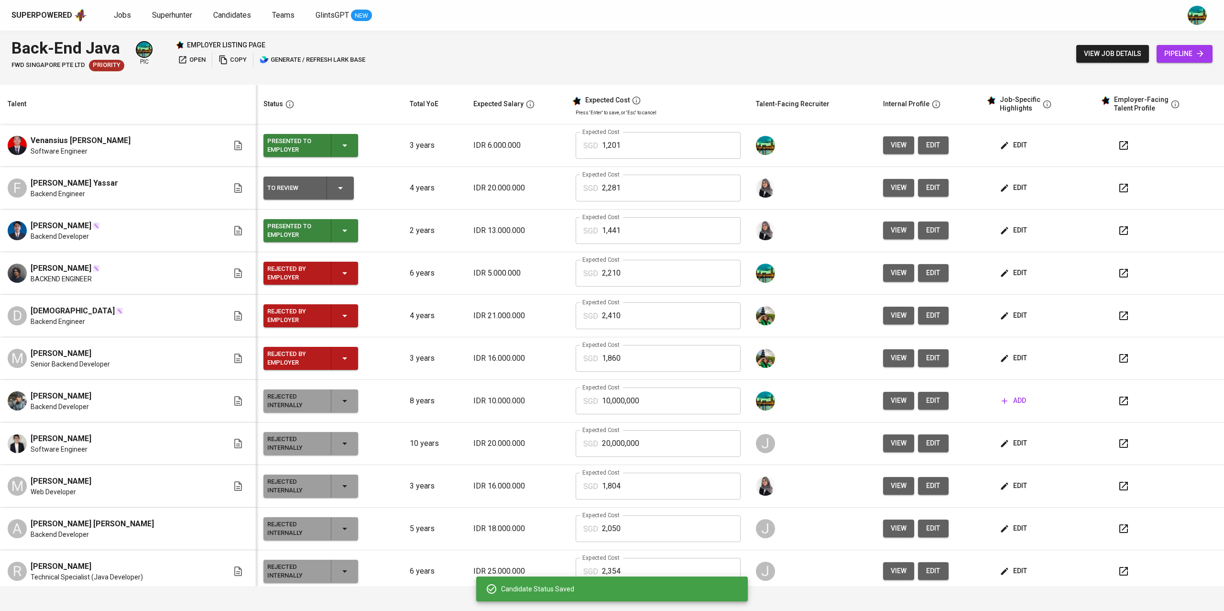
click at [335, 190] on icon "button" at bounding box center [340, 187] width 11 height 11
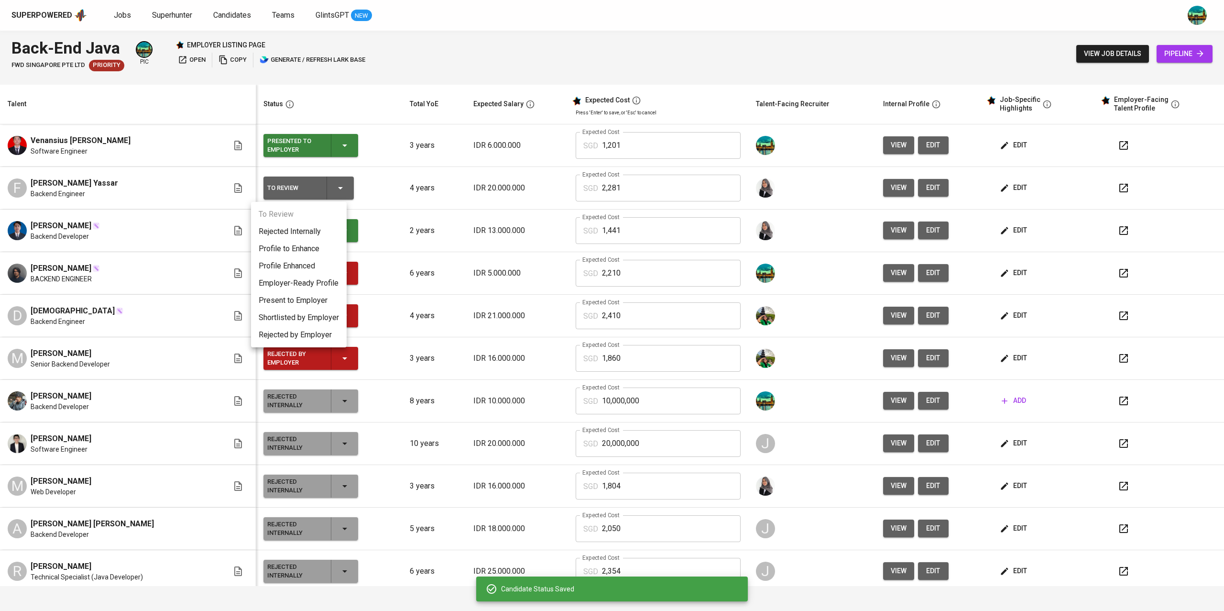
click at [313, 305] on li "Present to Employer" at bounding box center [299, 300] width 96 height 17
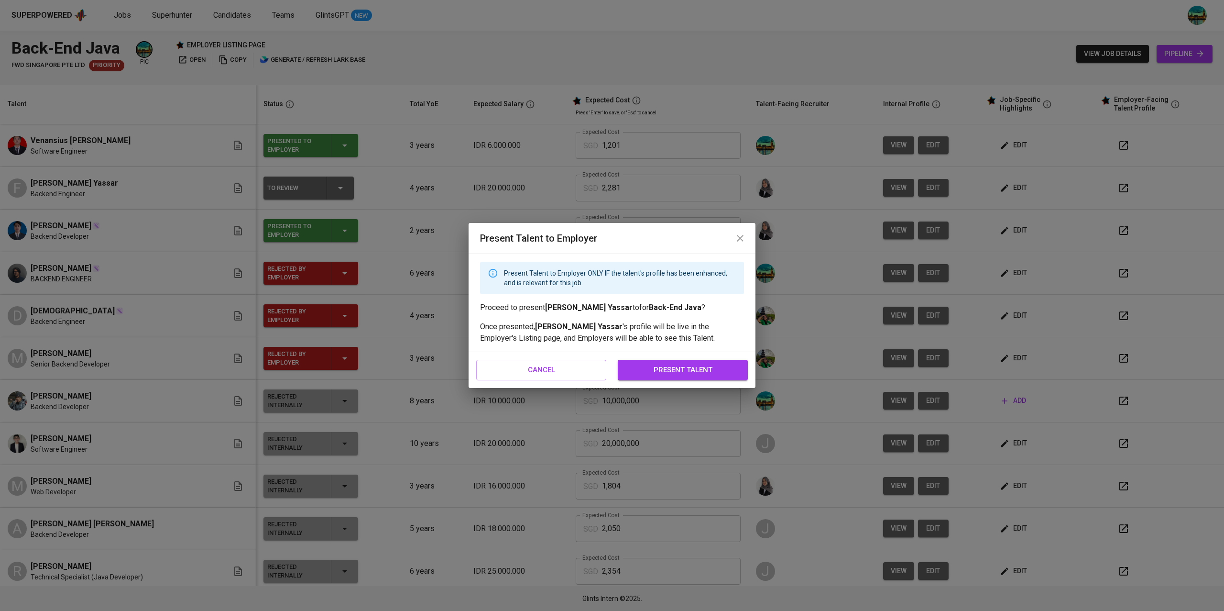
click at [660, 368] on span "present talent" at bounding box center [682, 369] width 109 height 12
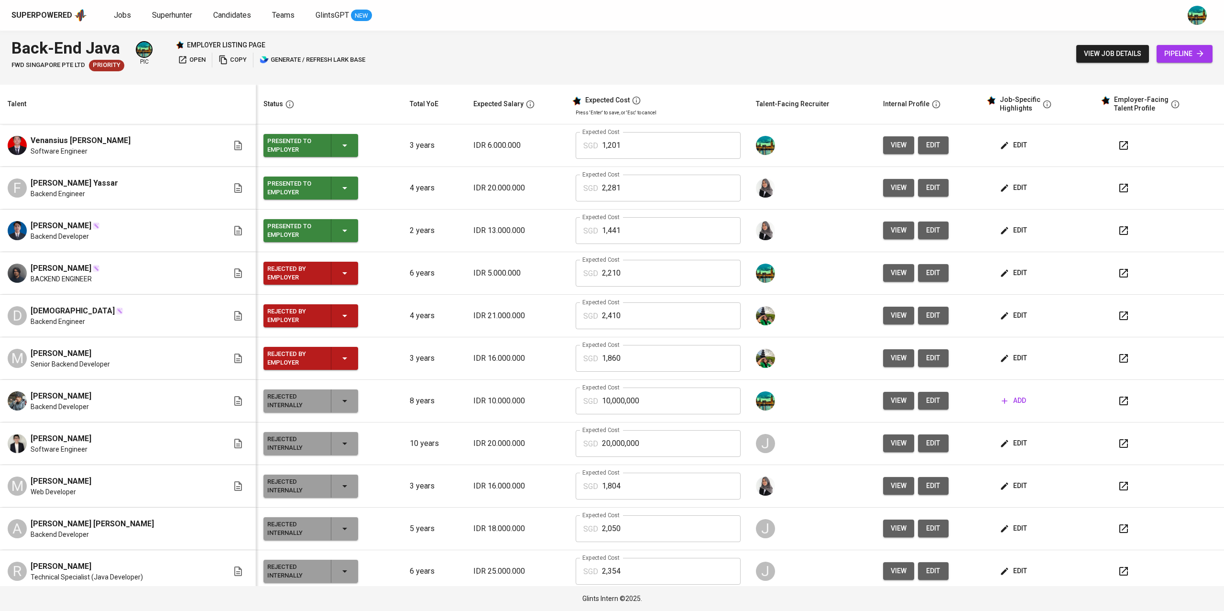
click at [196, 58] on span "open" at bounding box center [192, 60] width 28 height 11
click at [339, 273] on icon "button" at bounding box center [344, 272] width 11 height 11
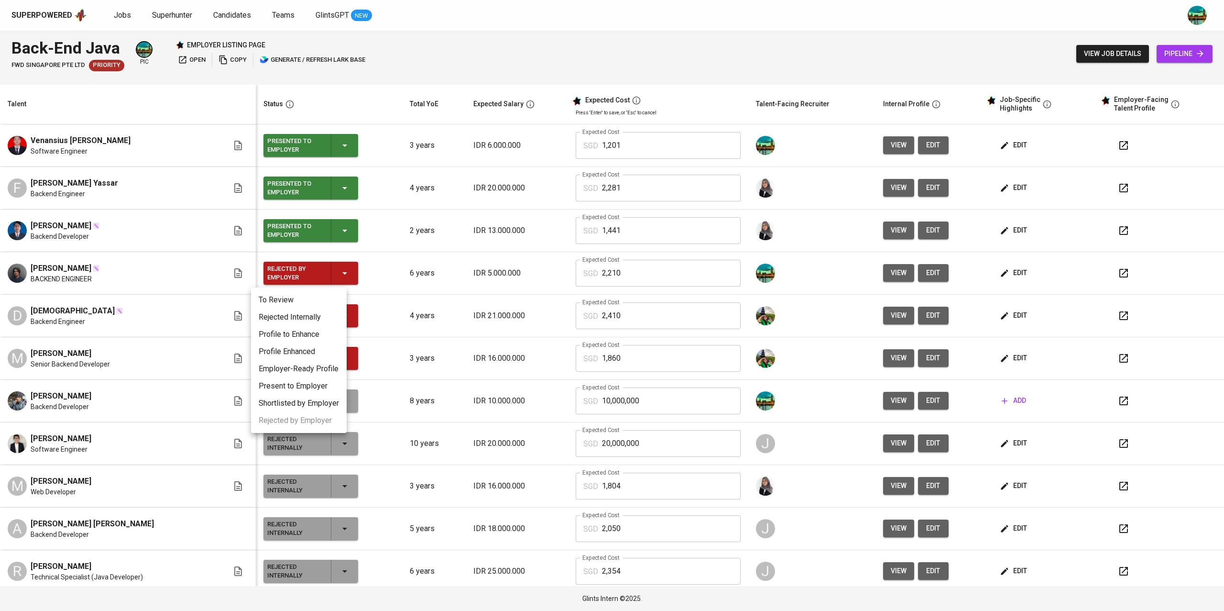
click at [305, 313] on li "Rejected Internally" at bounding box center [299, 316] width 96 height 17
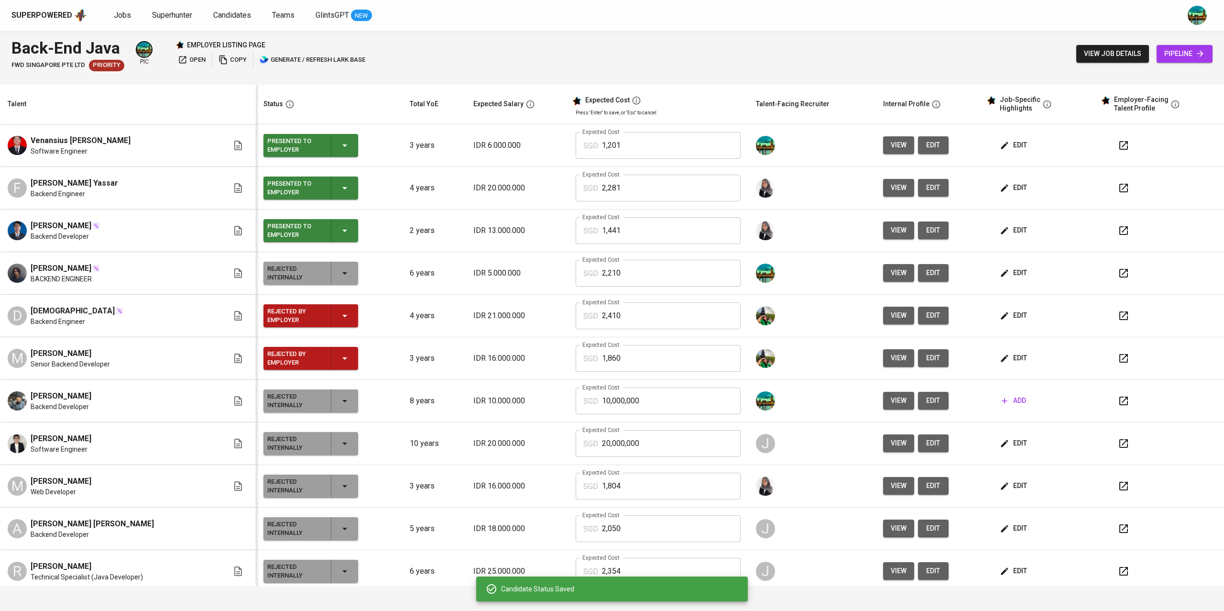
click at [339, 317] on div "Rejected by Employer" at bounding box center [310, 315] width 87 height 23
click at [326, 361] on li "Rejected Internally" at bounding box center [299, 359] width 96 height 17
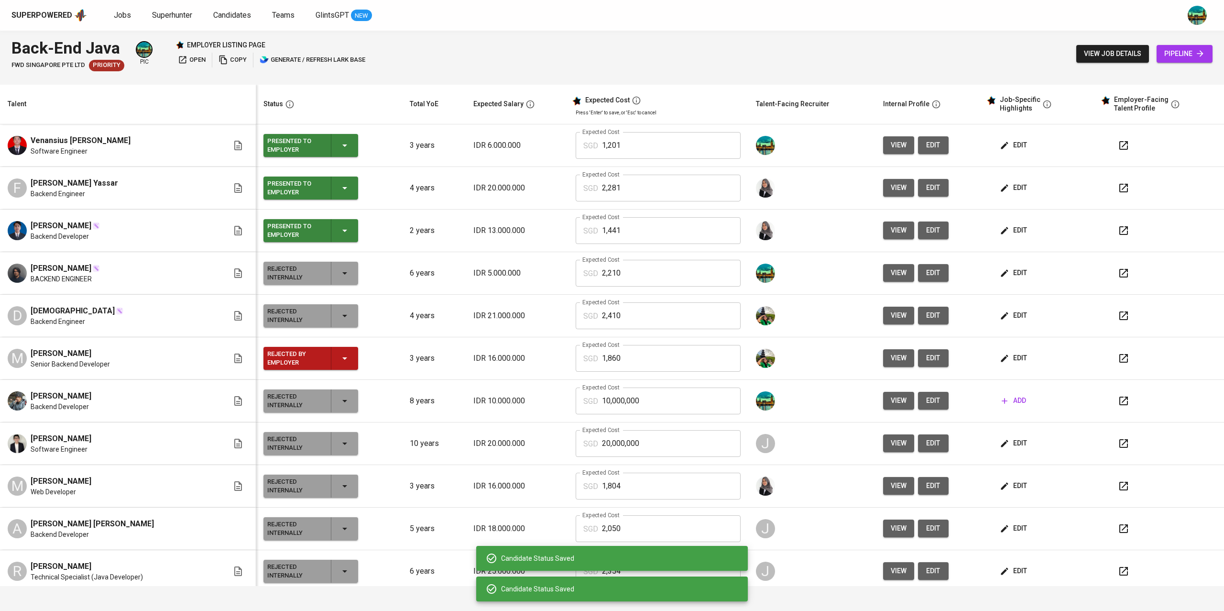
click at [339, 355] on icon "button" at bounding box center [344, 357] width 11 height 11
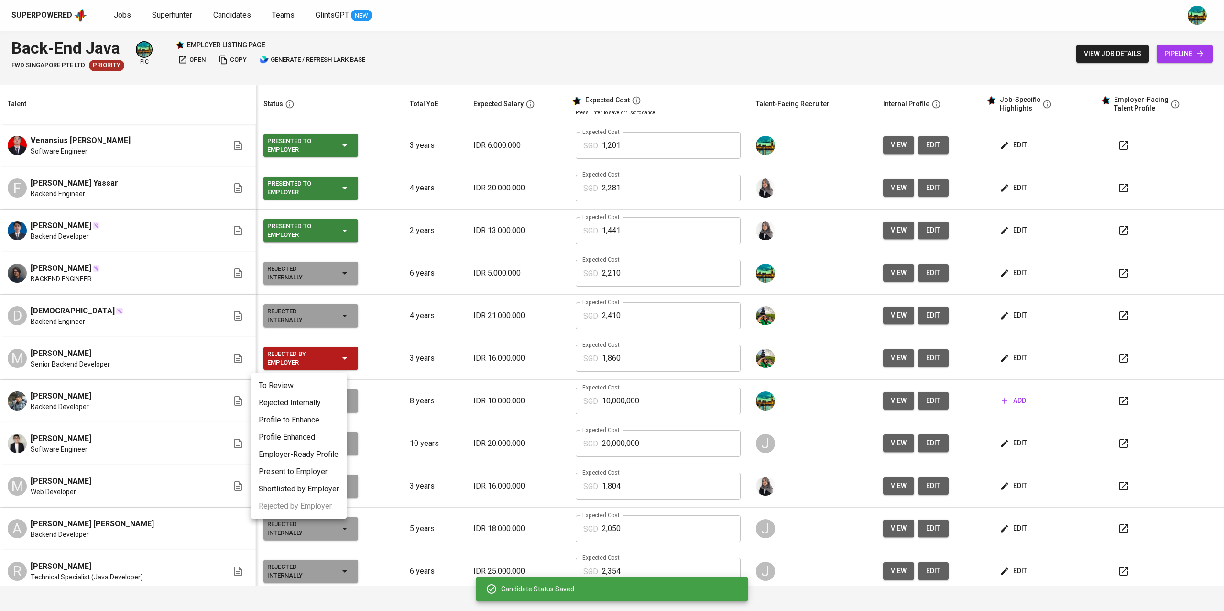
click at [308, 402] on li "Rejected Internally" at bounding box center [299, 402] width 96 height 17
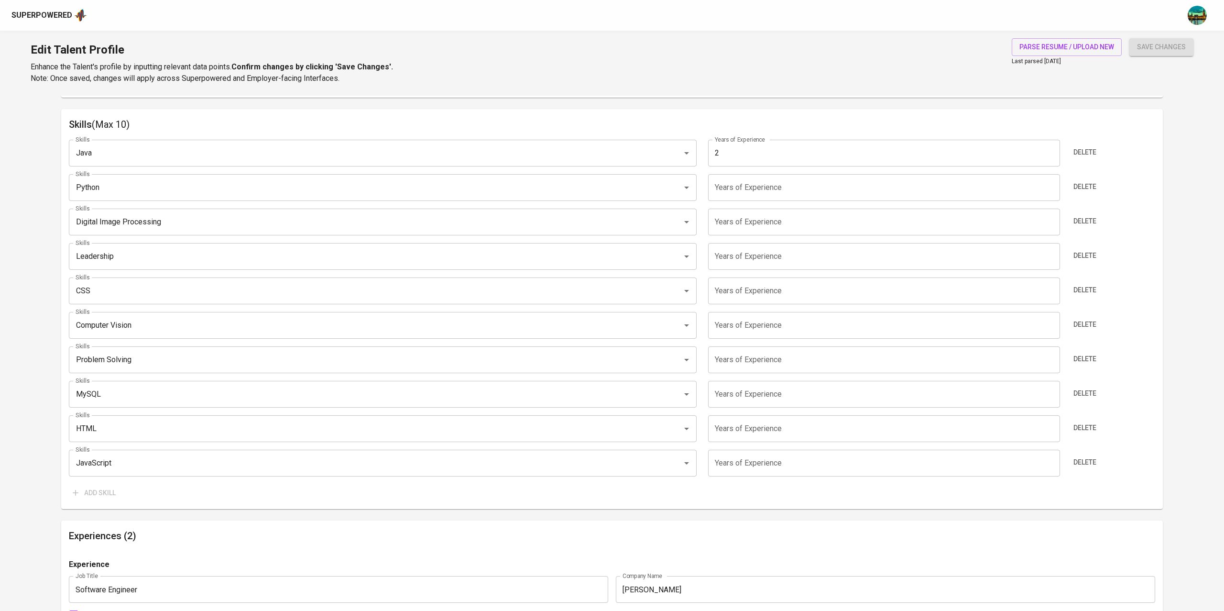
scroll to position [483, 0]
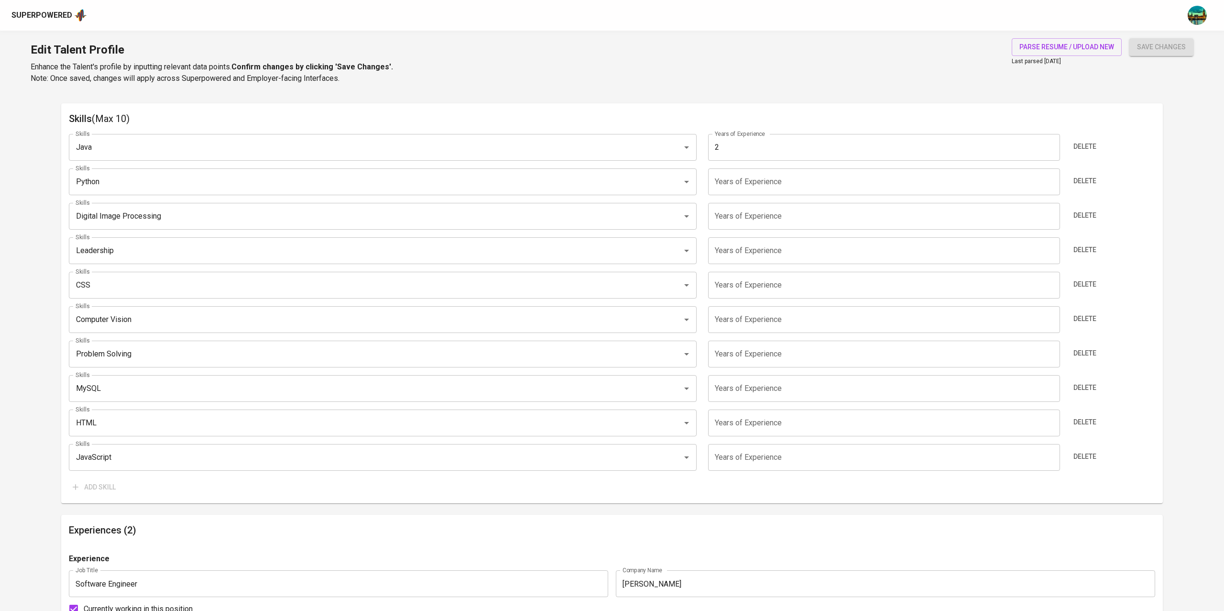
type input "1"
click at [1048, 180] on input "1" at bounding box center [883, 181] width 351 height 27
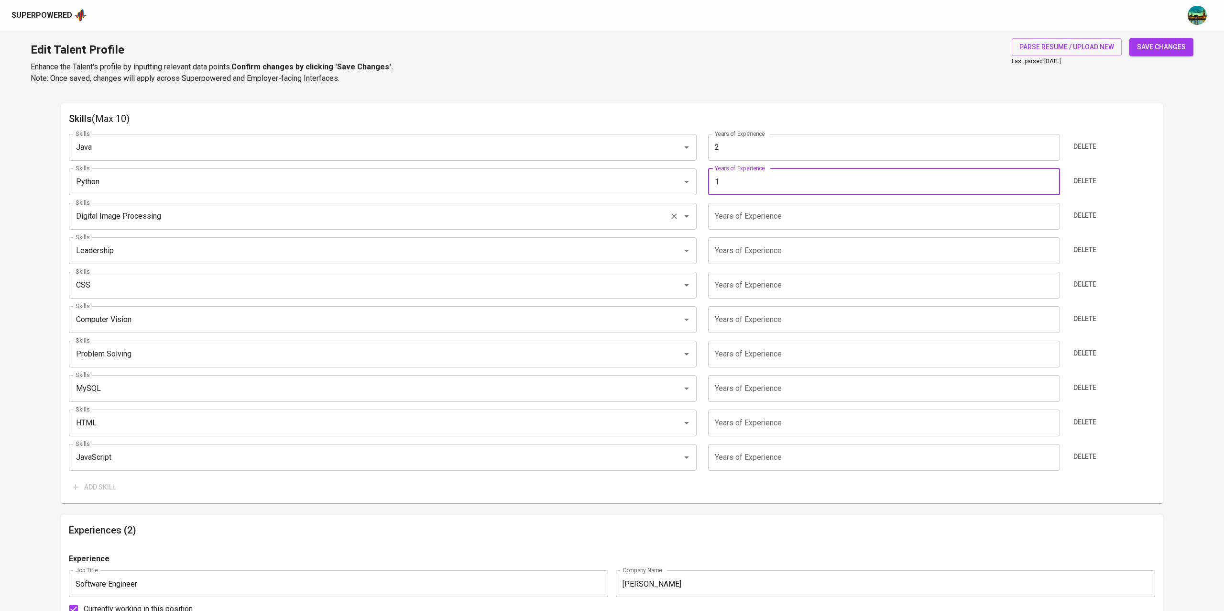
click at [315, 219] on input "Digital Image Processing" at bounding box center [369, 216] width 592 height 18
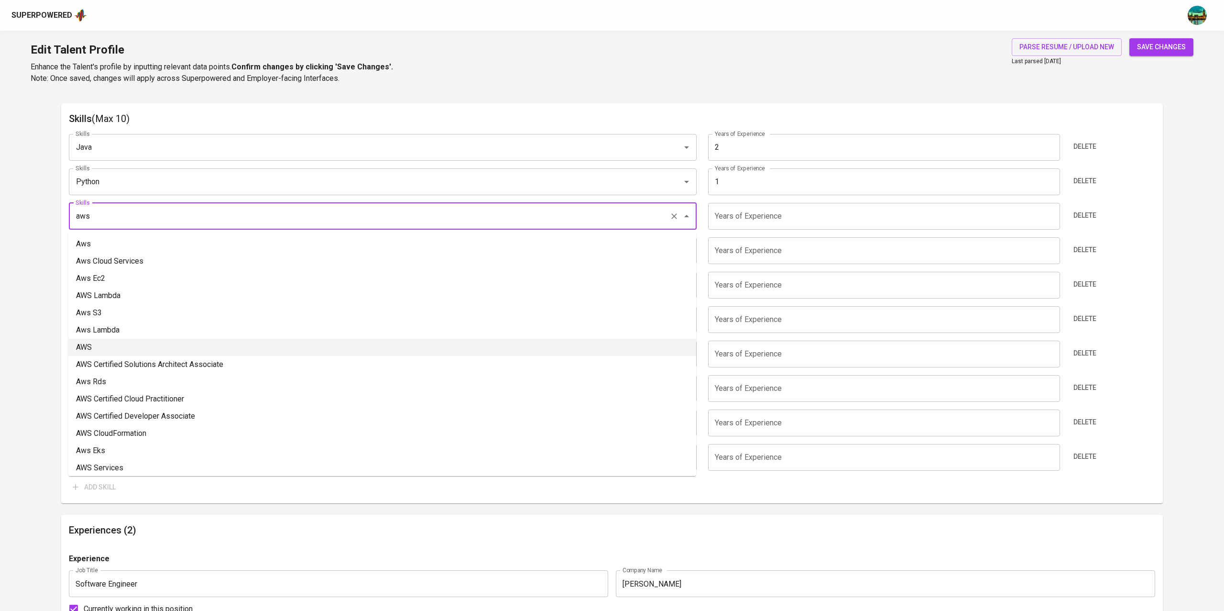
click at [192, 342] on li "AWS" at bounding box center [382, 347] width 628 height 17
type input "AWS"
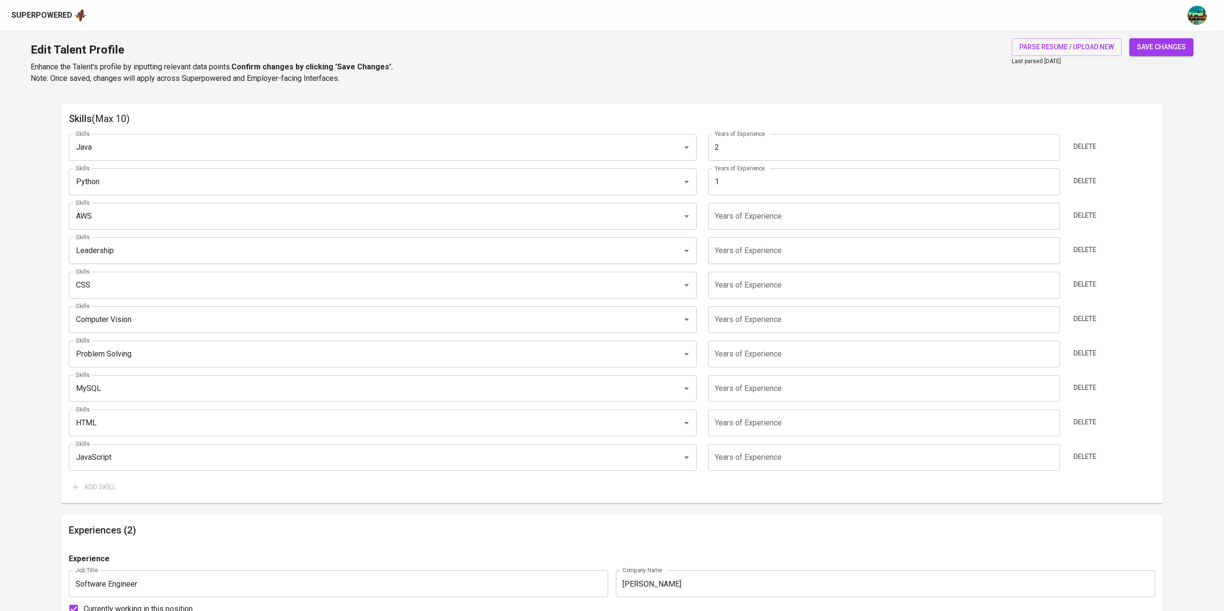
type input "1"
click at [1052, 212] on input "1" at bounding box center [883, 216] width 351 height 27
click at [169, 250] on input "Leadership" at bounding box center [369, 250] width 592 height 18
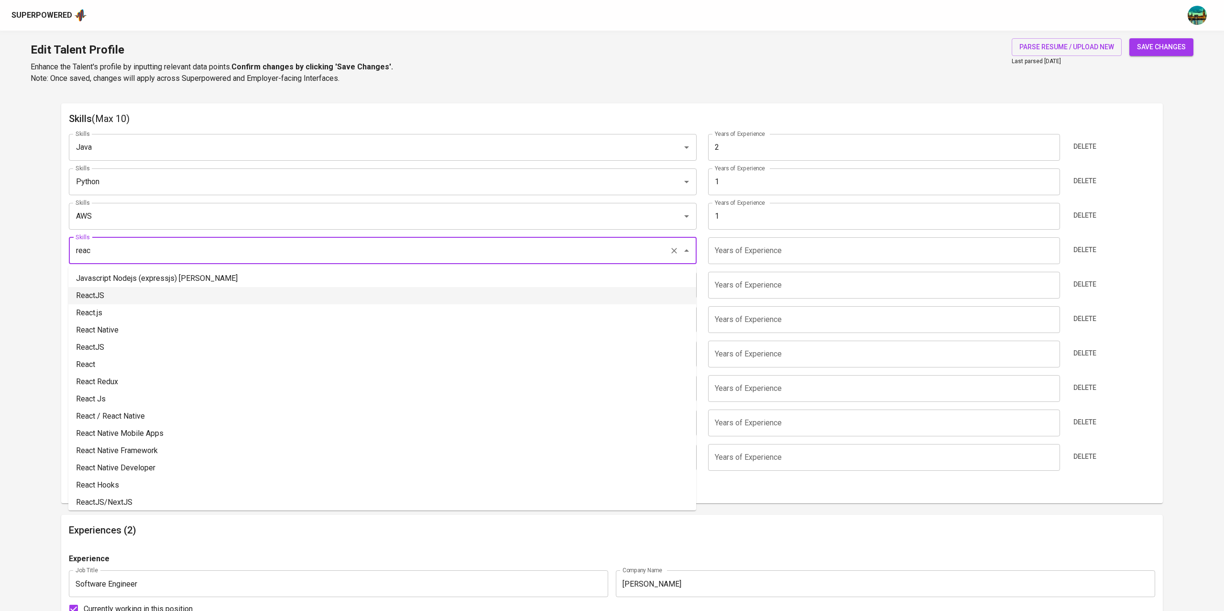
click at [140, 294] on li "ReactJS" at bounding box center [382, 295] width 628 height 17
type input "ReactJS"
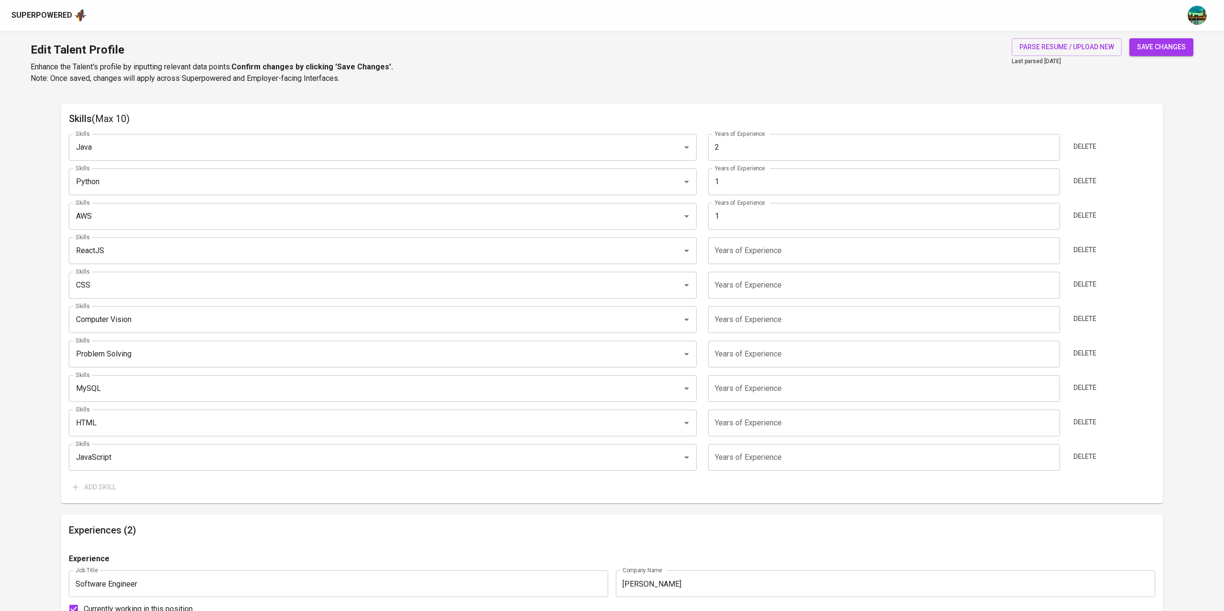
type input "1"
click at [1051, 249] on input "1" at bounding box center [883, 250] width 351 height 27
click at [276, 283] on input "CSS" at bounding box center [369, 285] width 592 height 18
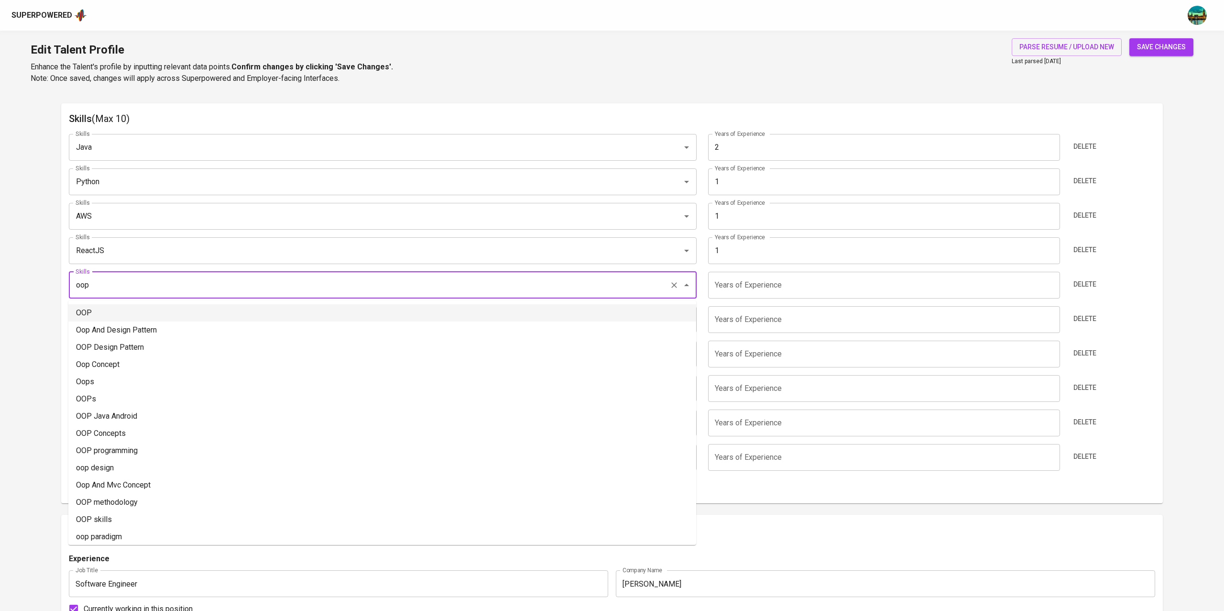
click at [204, 308] on li "OOP" at bounding box center [382, 312] width 628 height 17
type input "OOP"
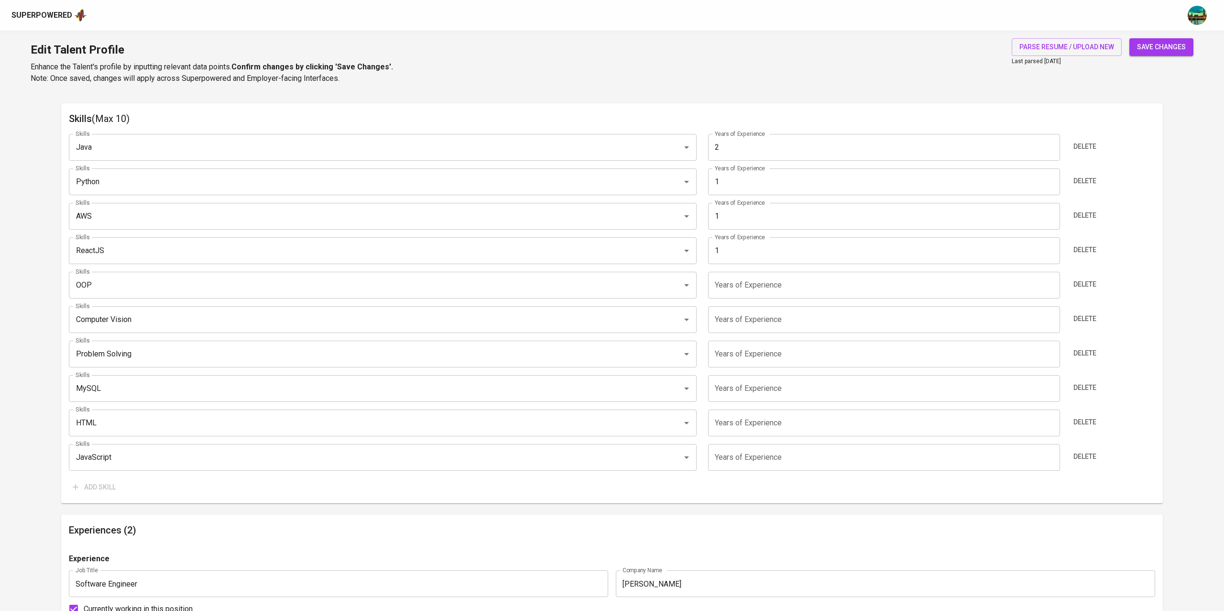
click at [1051, 283] on input "1" at bounding box center [883, 285] width 351 height 27
type input "2"
click at [1051, 283] on input "2" at bounding box center [883, 285] width 351 height 27
click at [1156, 45] on span "save changes" at bounding box center [1161, 47] width 49 height 12
type input "Object-oriented Programming (OOP)"
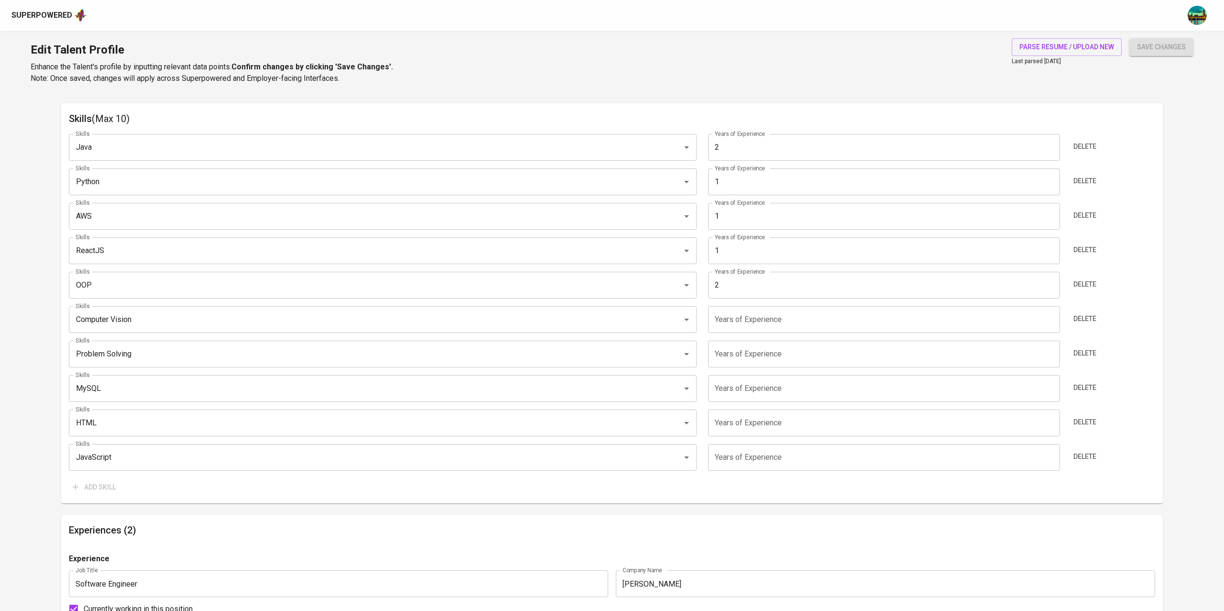
type input "Java"
type input "2"
type input "React.js"
type input "AWS"
type input "Python"
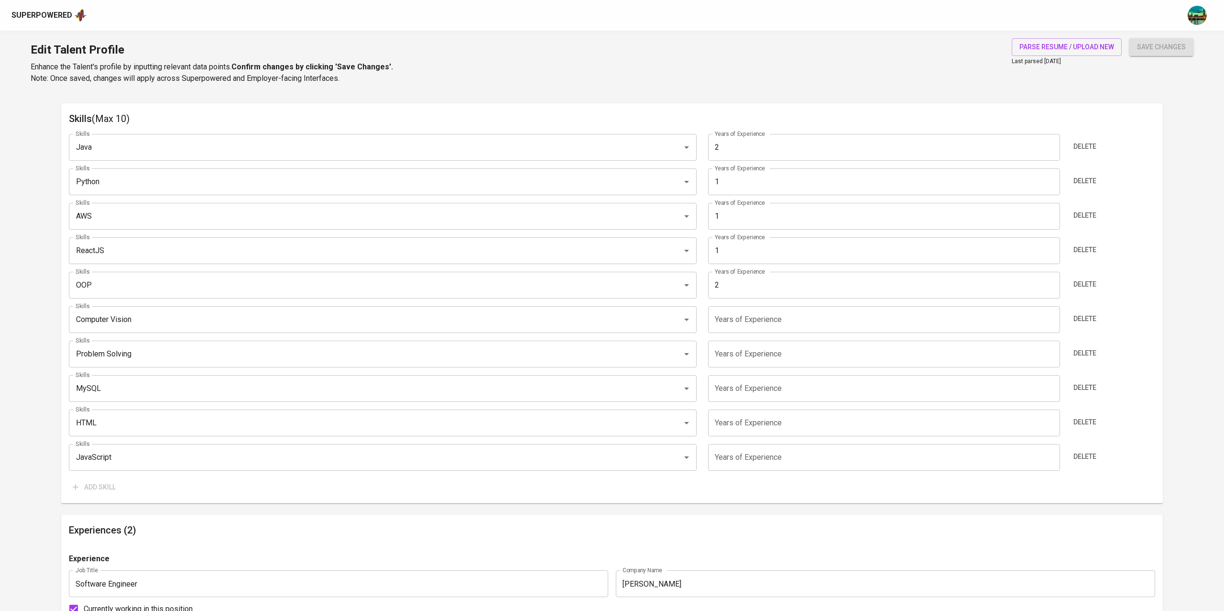
type input "1"
